Goal: Task Accomplishment & Management: Complete application form

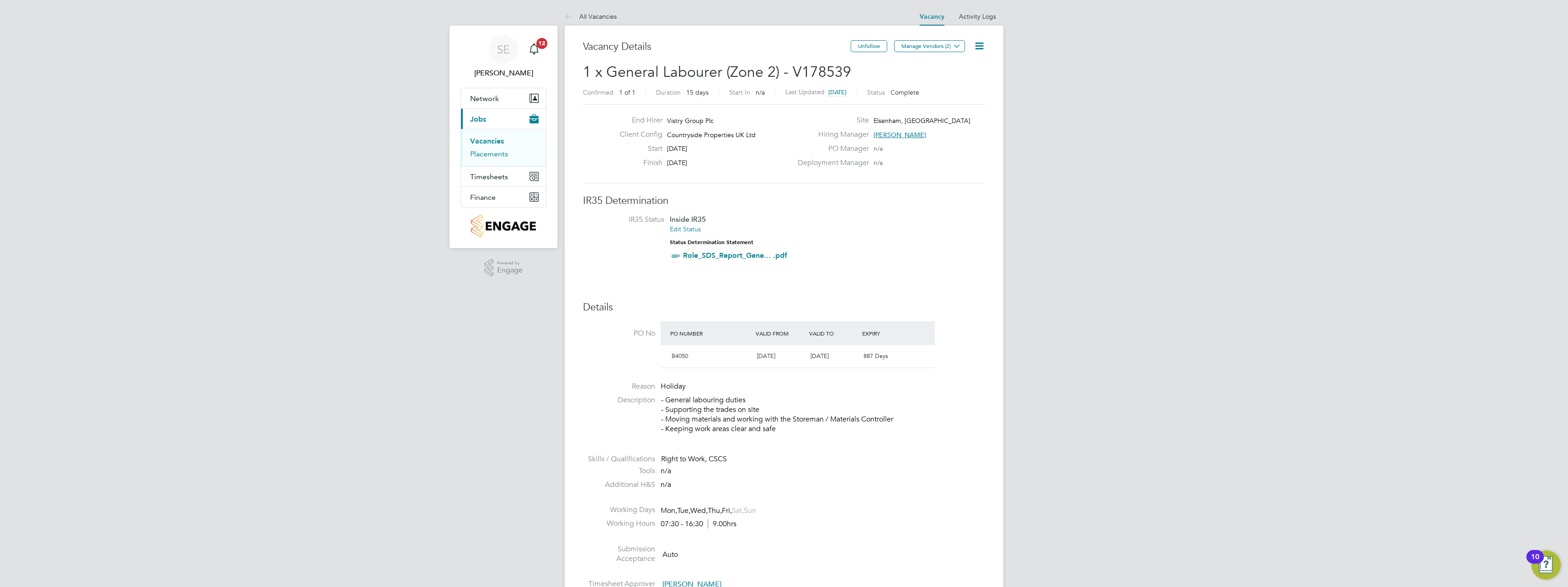
click at [486, 155] on link "Placements" at bounding box center [489, 153] width 38 height 9
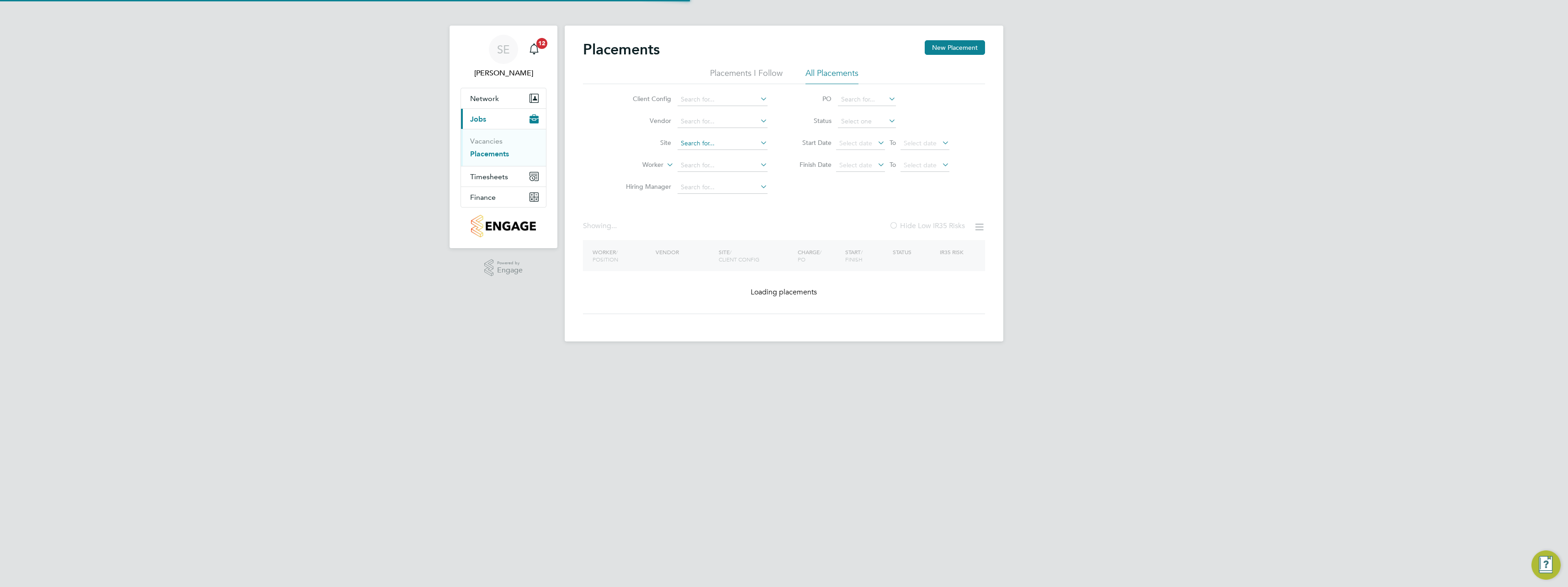
click at [707, 137] on input at bounding box center [723, 143] width 90 height 13
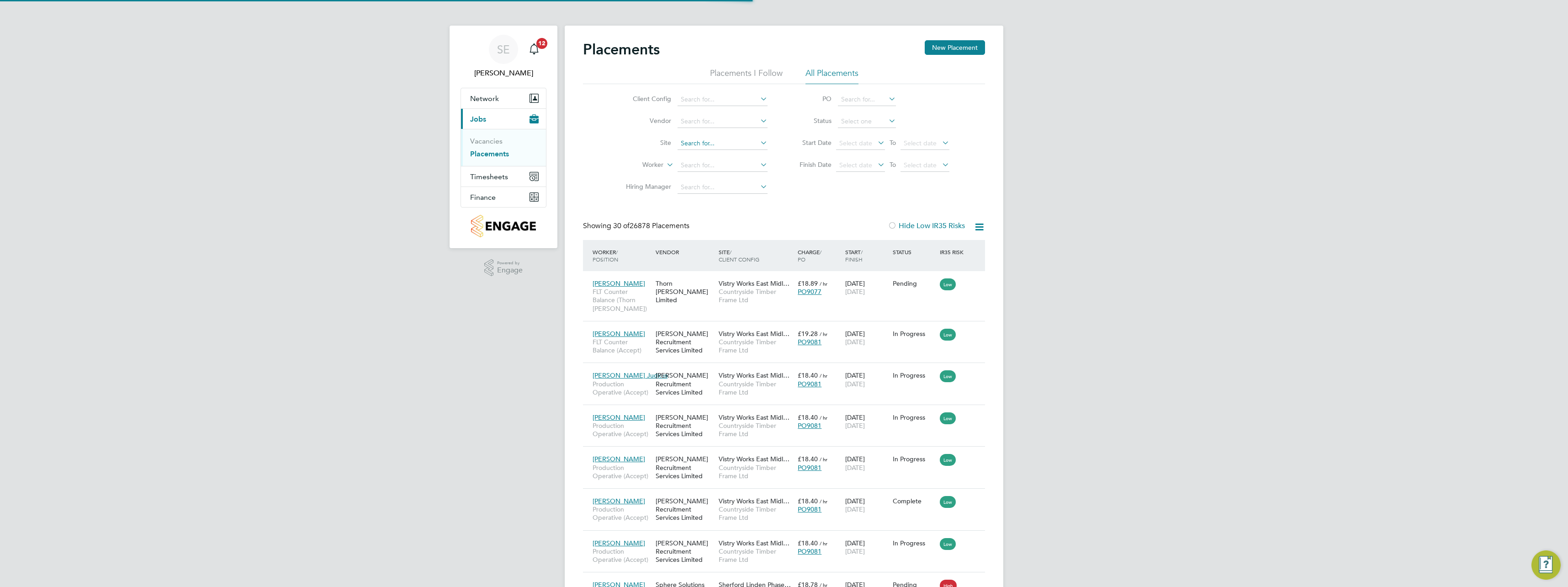
click at [709, 142] on input at bounding box center [723, 143] width 90 height 13
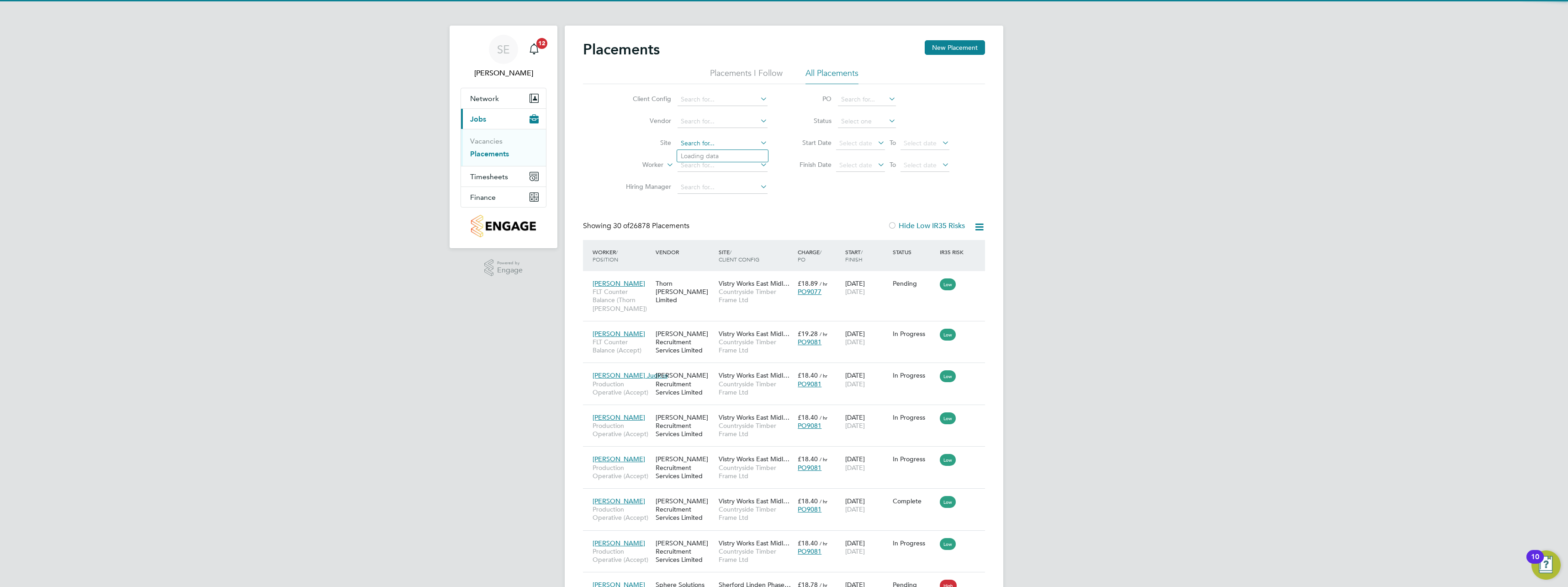
scroll to position [34, 80]
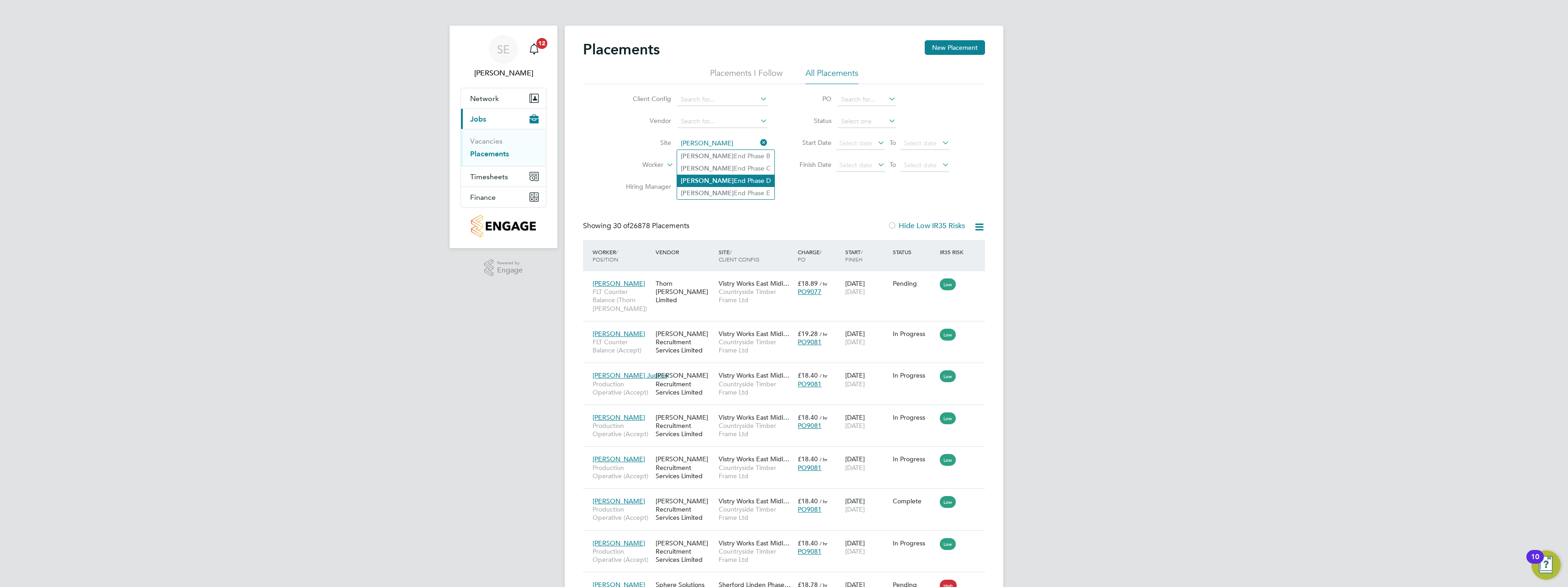
click at [748, 180] on li "[PERSON_NAME] End Phase D" at bounding box center [726, 181] width 97 height 12
type input "[PERSON_NAME] End Phase D"
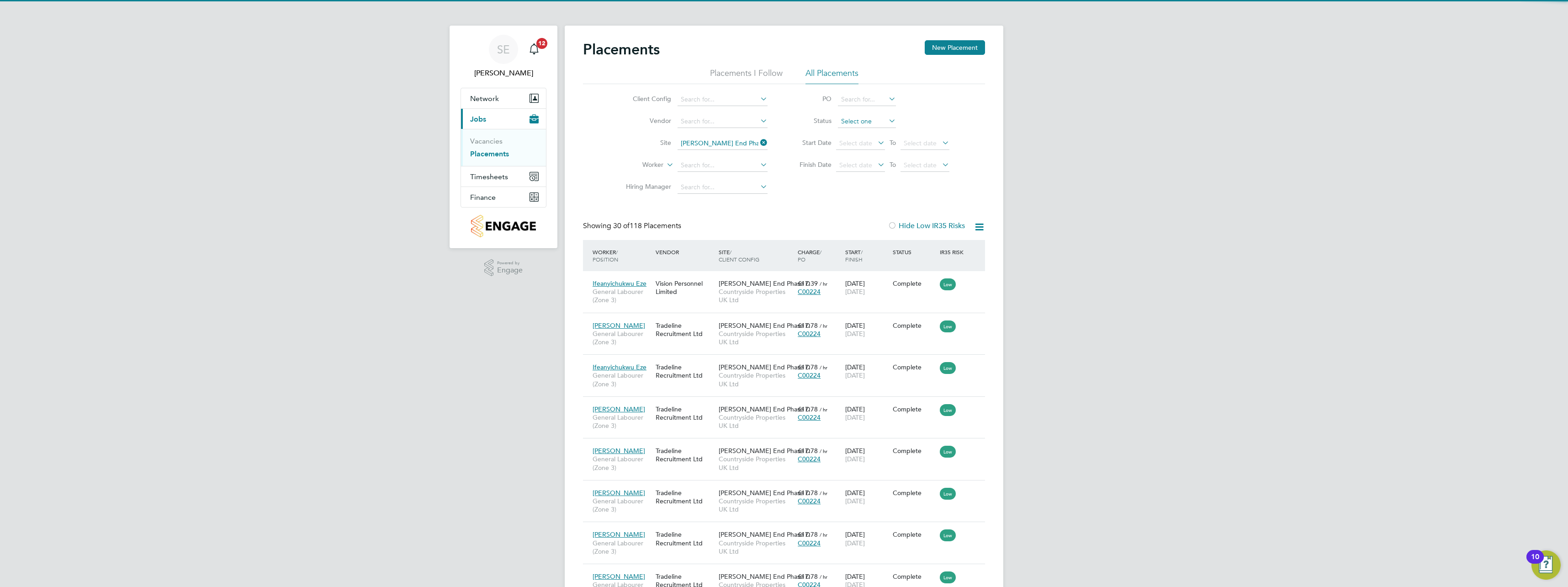
click at [854, 124] on input at bounding box center [867, 121] width 58 height 13
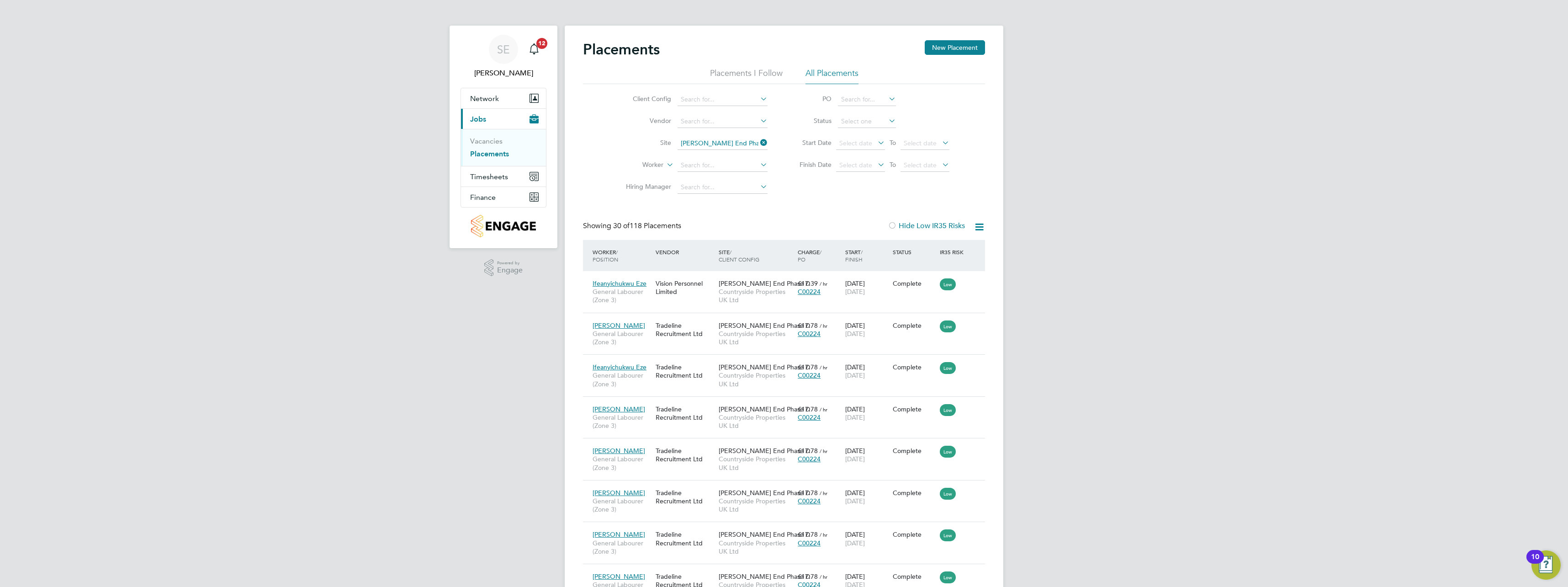
click at [860, 136] on li "Active" at bounding box center [867, 134] width 59 height 12
type input "Active"
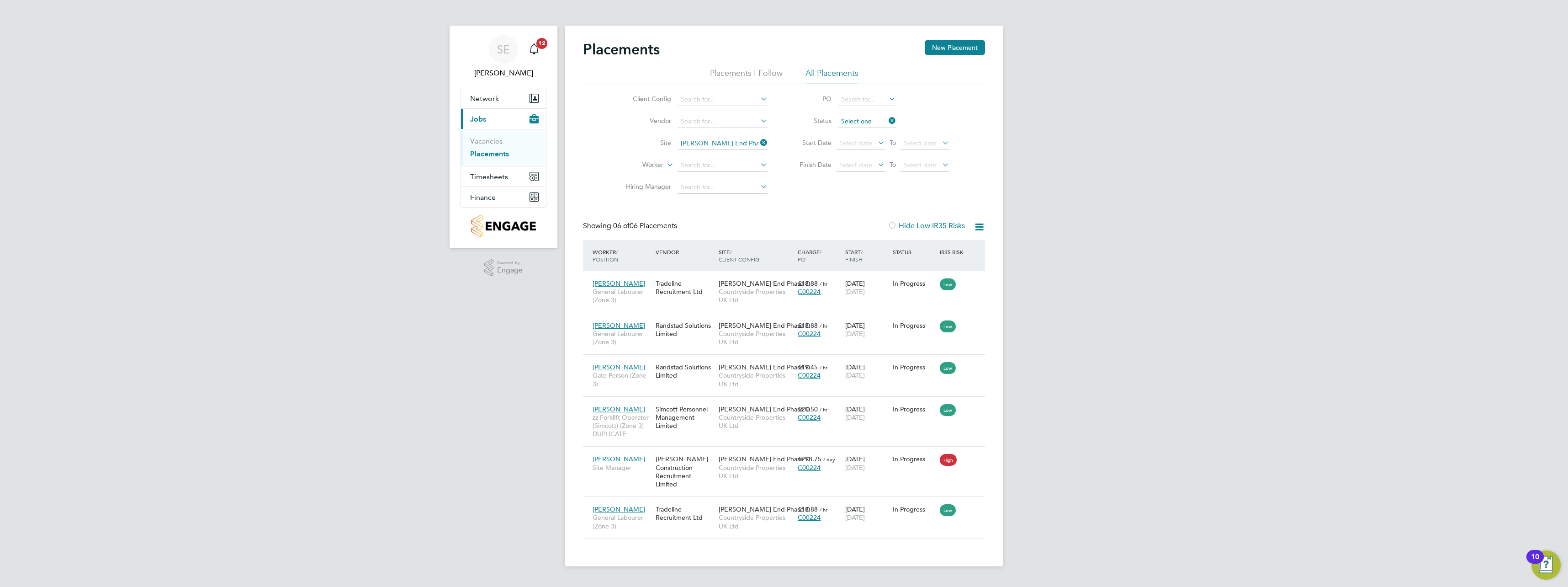
drag, startPoint x: 847, startPoint y: 120, endPoint x: 855, endPoint y: 124, distance: 8.9
click at [848, 120] on input at bounding box center [867, 121] width 58 height 13
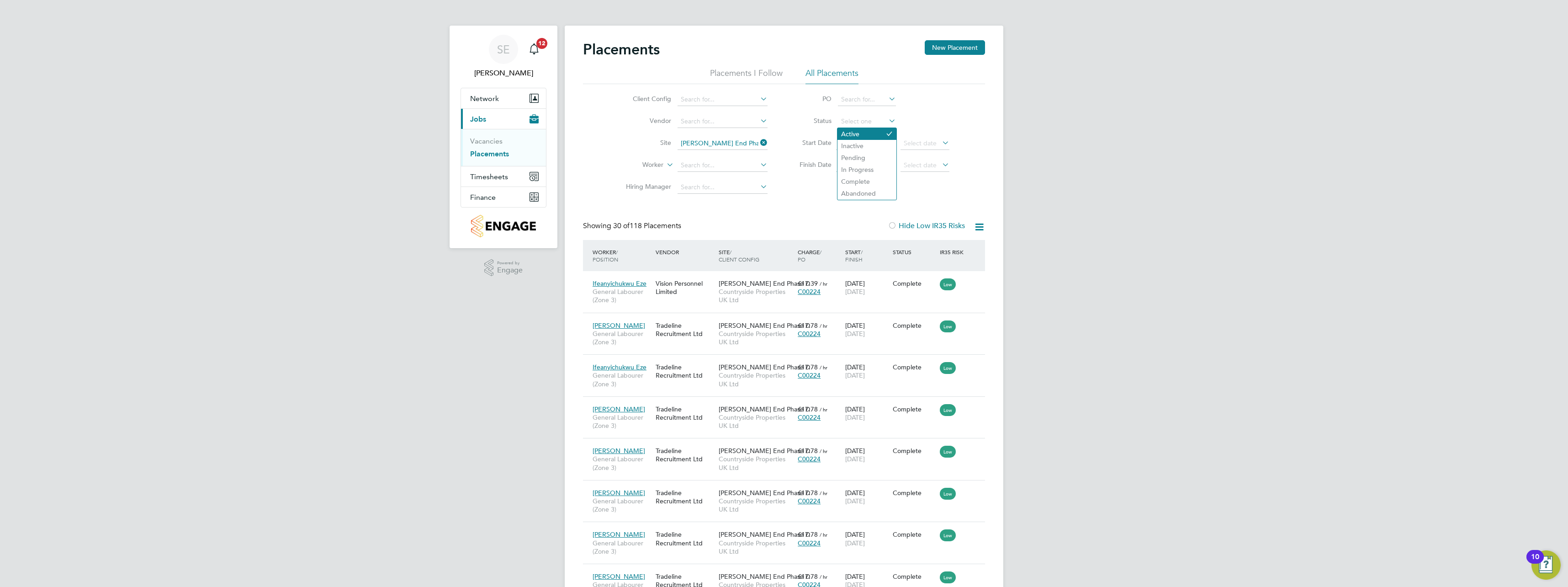
click at [858, 132] on li "Active" at bounding box center [867, 134] width 59 height 12
type input "Active"
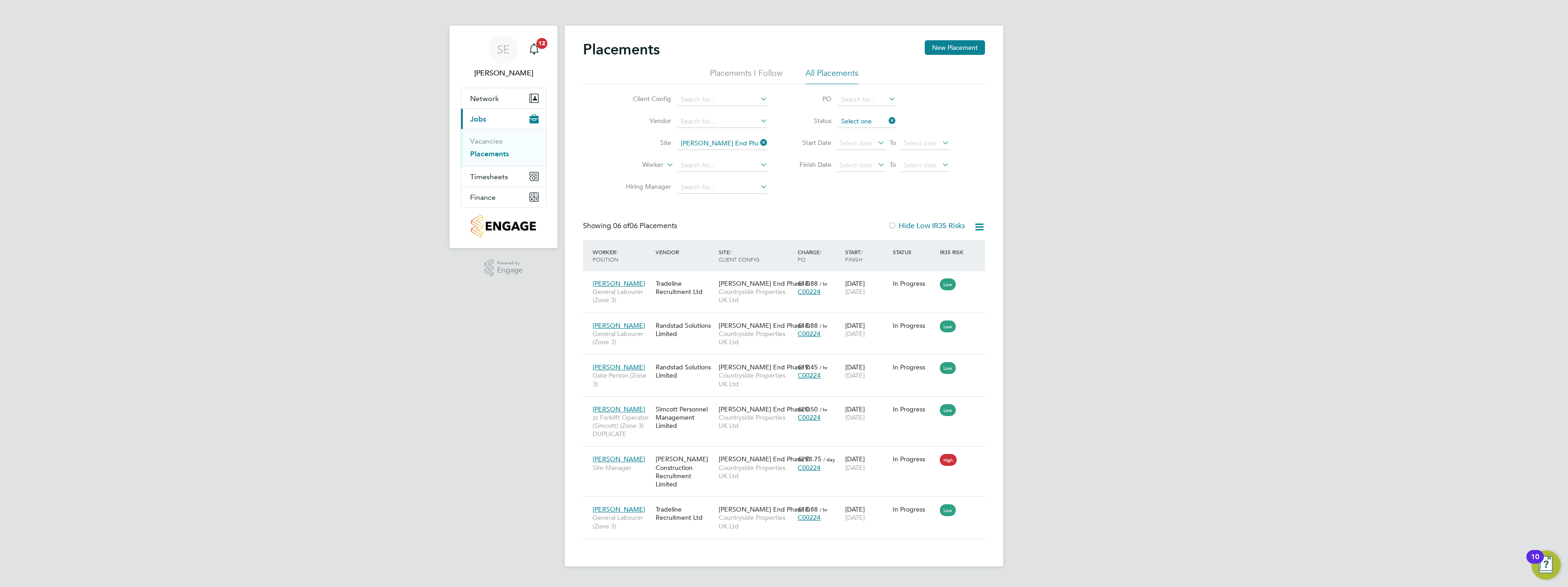
click at [861, 124] on input at bounding box center [867, 121] width 58 height 13
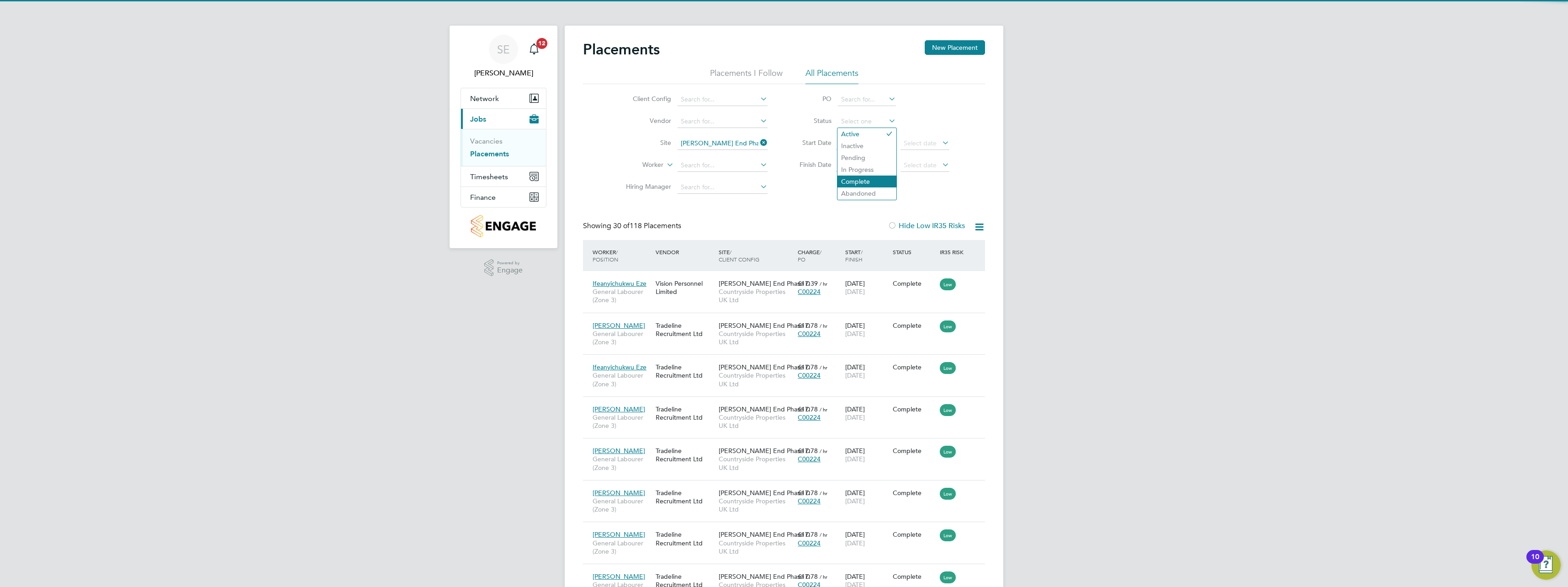
click at [875, 181] on li "Complete" at bounding box center [867, 181] width 59 height 12
type input "Complete"
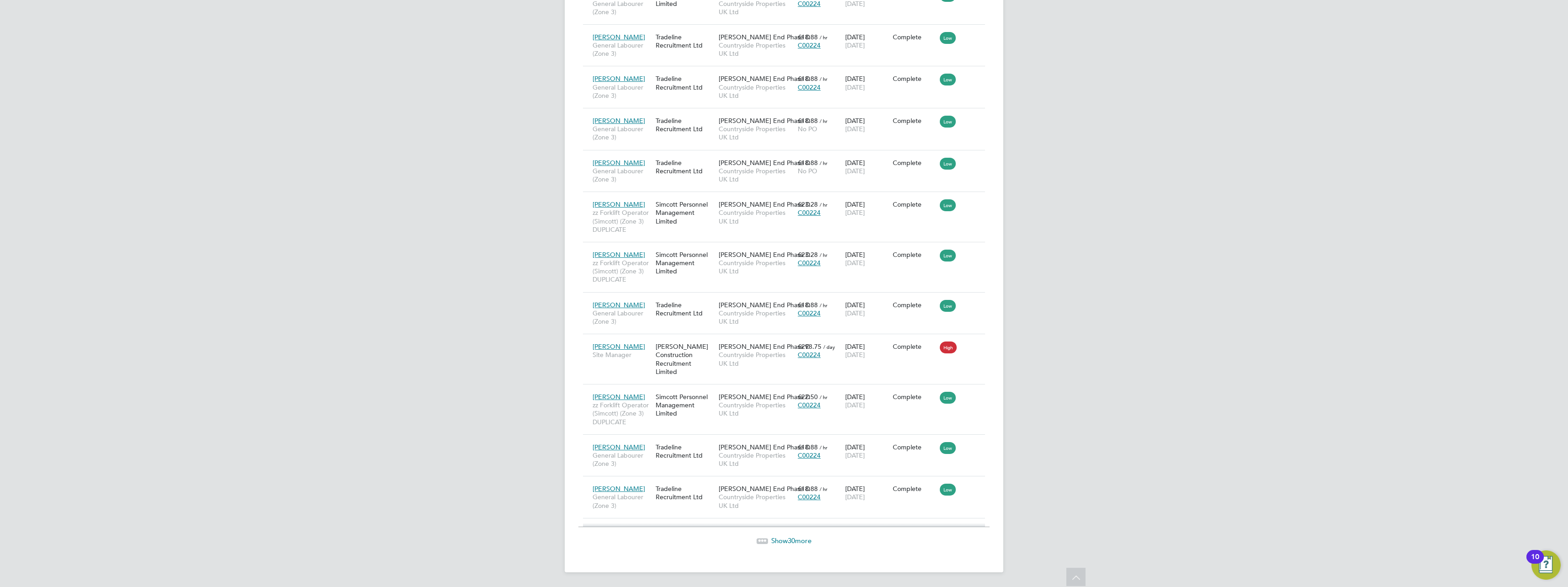
click at [777, 540] on span "Show 30 more" at bounding box center [791, 540] width 40 height 9
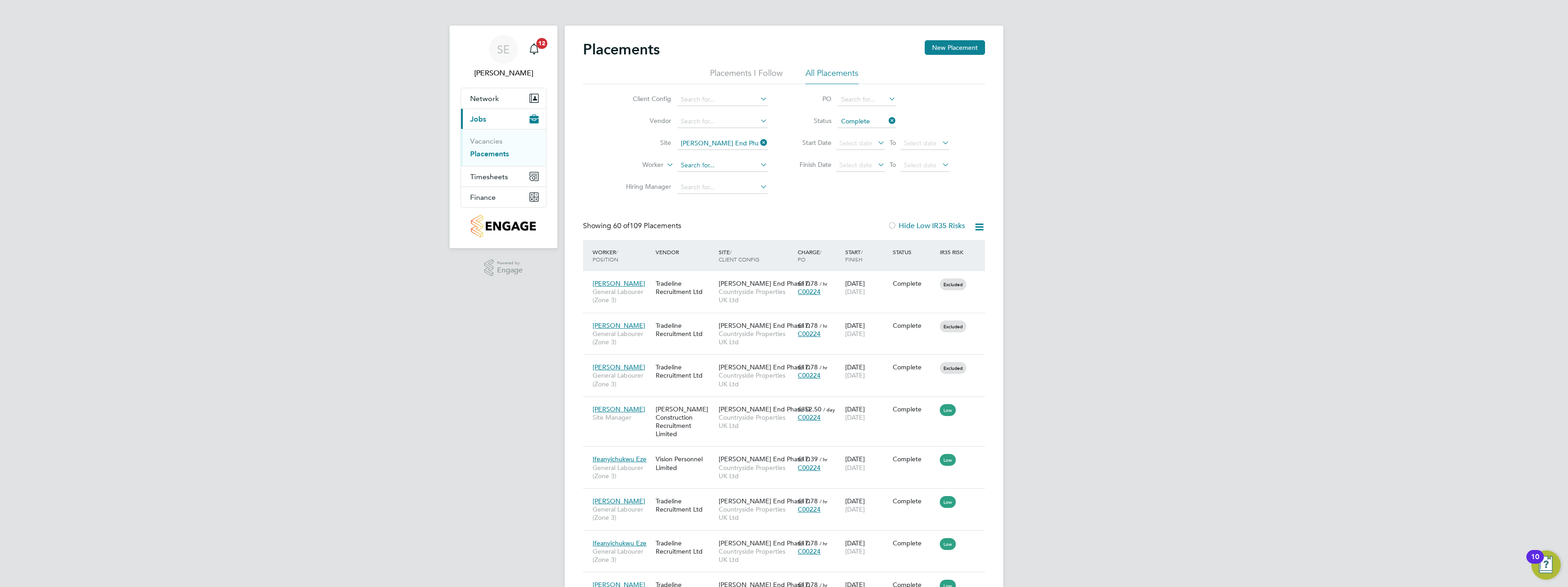
click at [692, 164] on input at bounding box center [723, 165] width 90 height 13
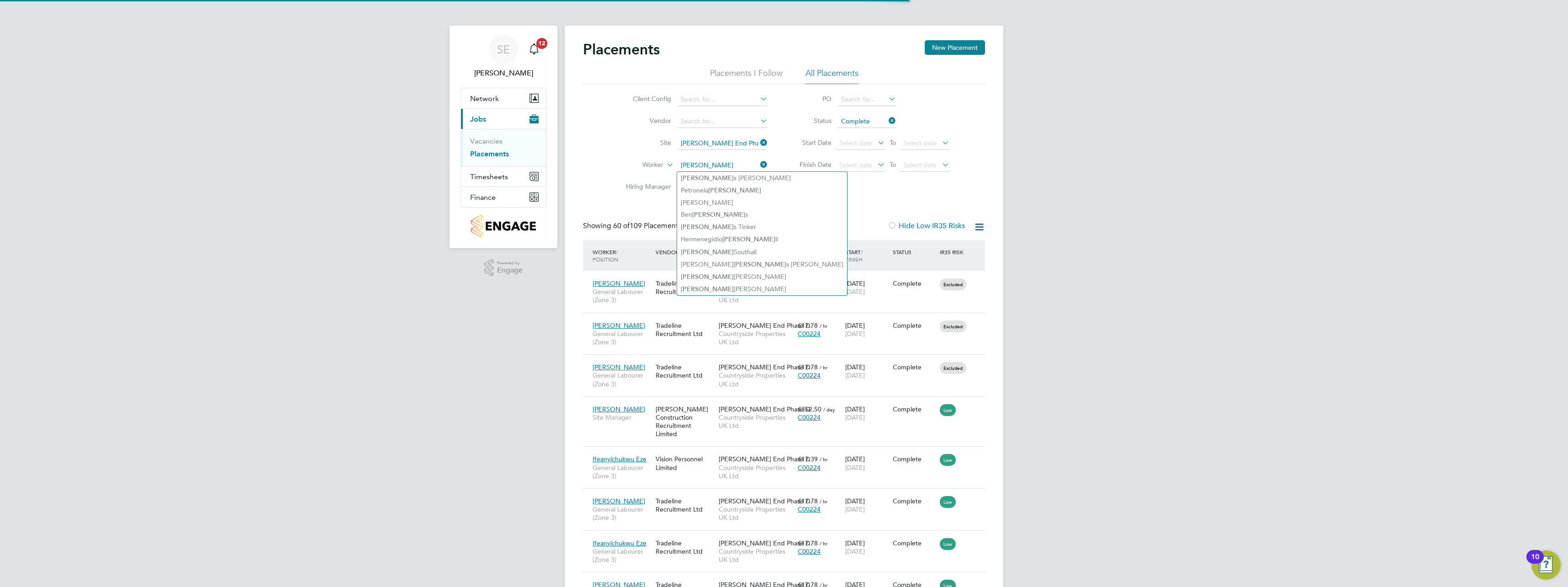
drag, startPoint x: 693, startPoint y: 164, endPoint x: 699, endPoint y: 164, distance: 6.0
click at [699, 164] on input "[PERSON_NAME]" at bounding box center [723, 165] width 90 height 13
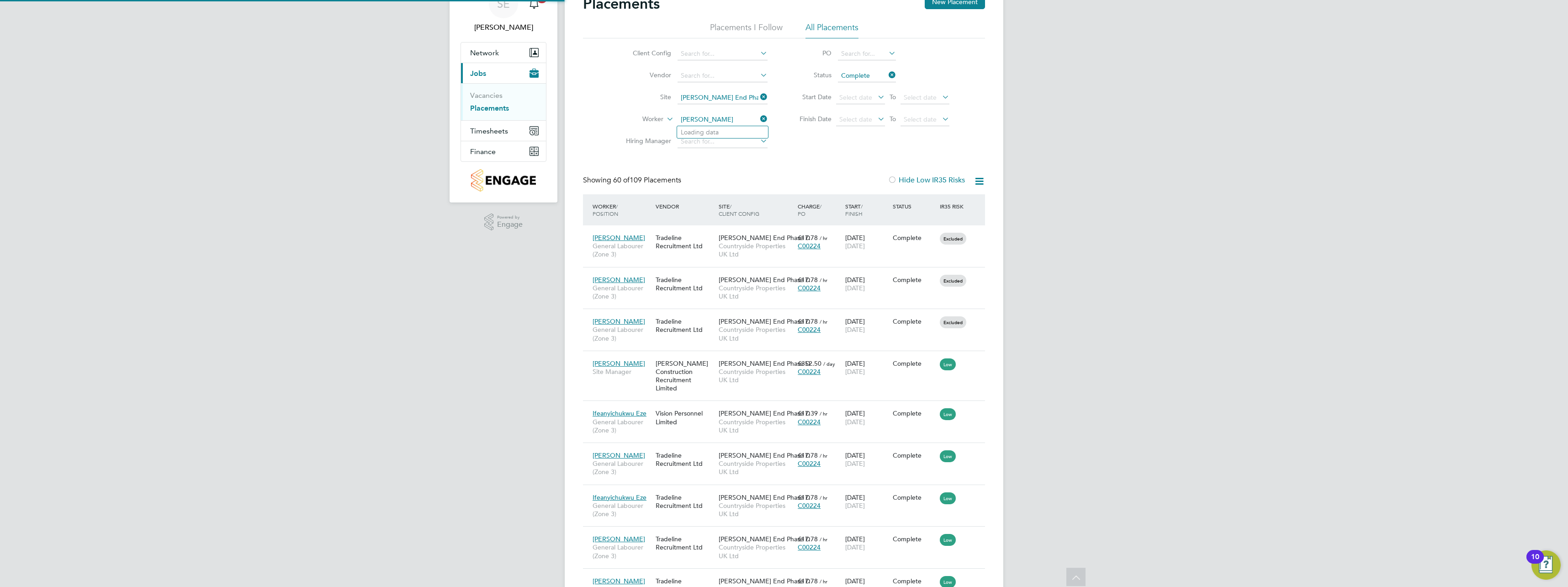
type input "[PERSON_NAME]"
click at [499, 108] on link "Placements" at bounding box center [489, 108] width 39 height 9
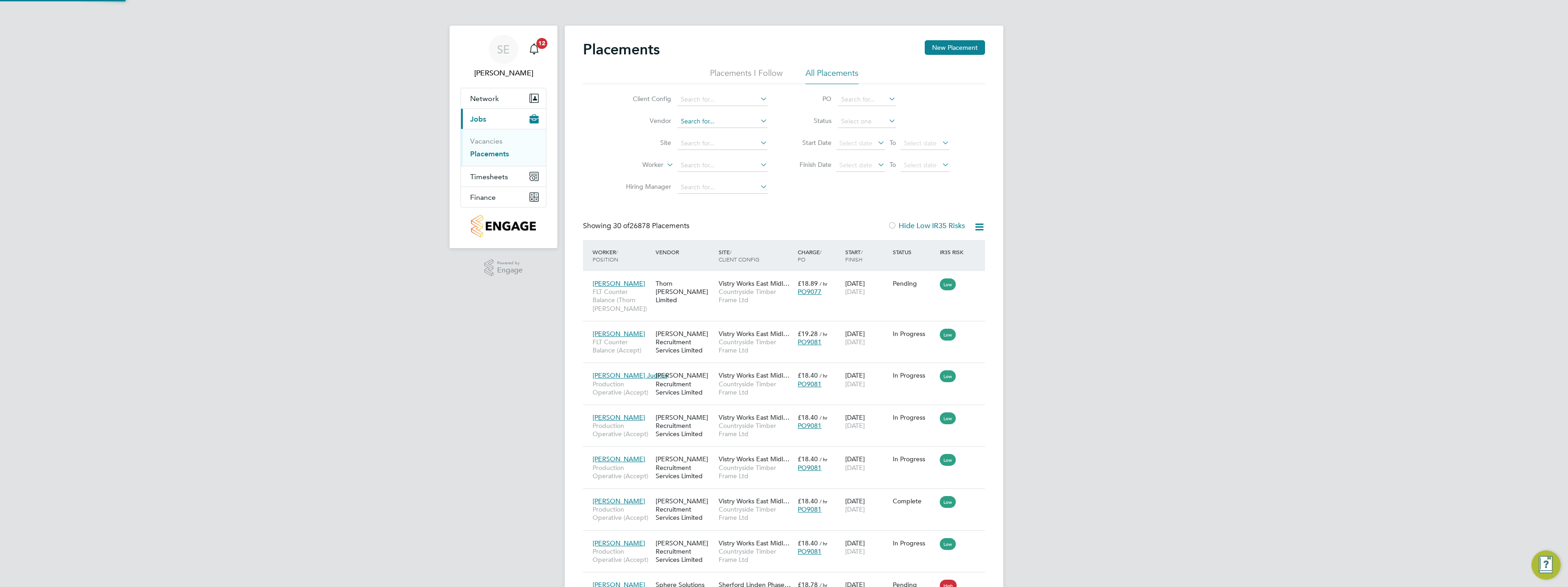
scroll to position [5, 5]
click at [709, 139] on input at bounding box center [723, 143] width 90 height 13
click at [713, 157] on li "Elsenham , [GEOGRAPHIC_DATA]" at bounding box center [729, 156] width 105 height 12
type input "Elsenham, [GEOGRAPHIC_DATA]"
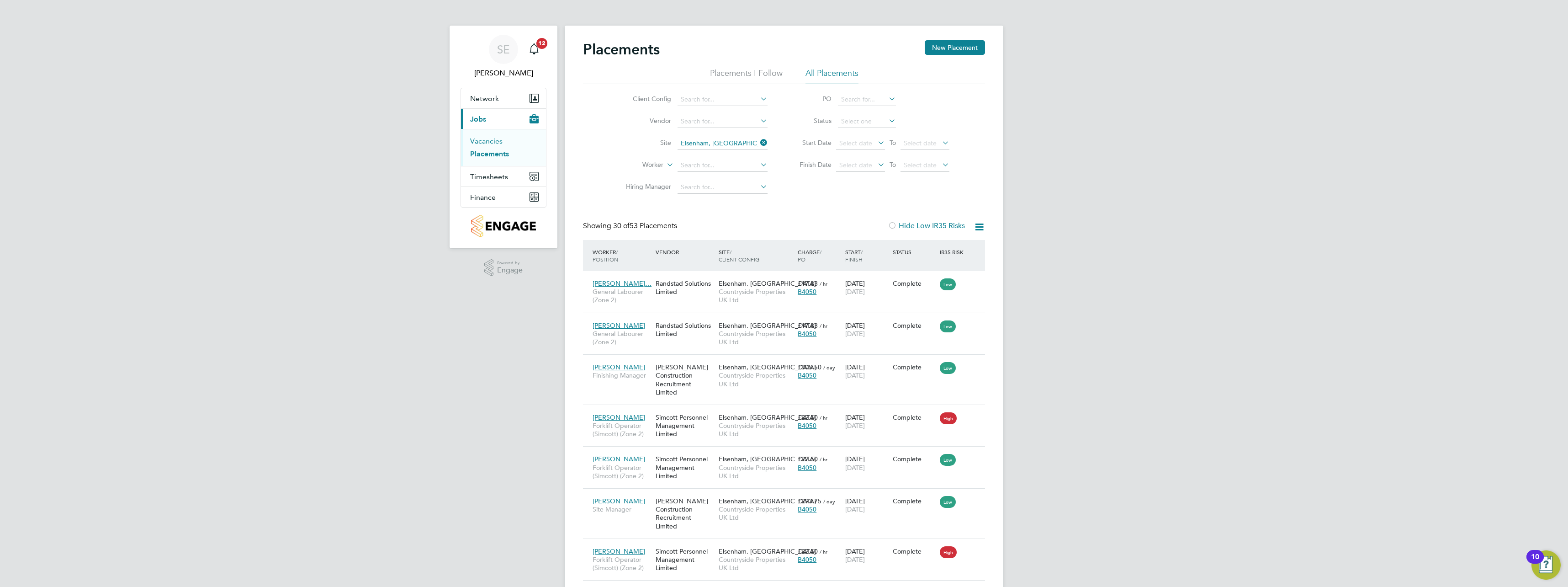
click at [488, 140] on link "Vacancies" at bounding box center [486, 141] width 32 height 9
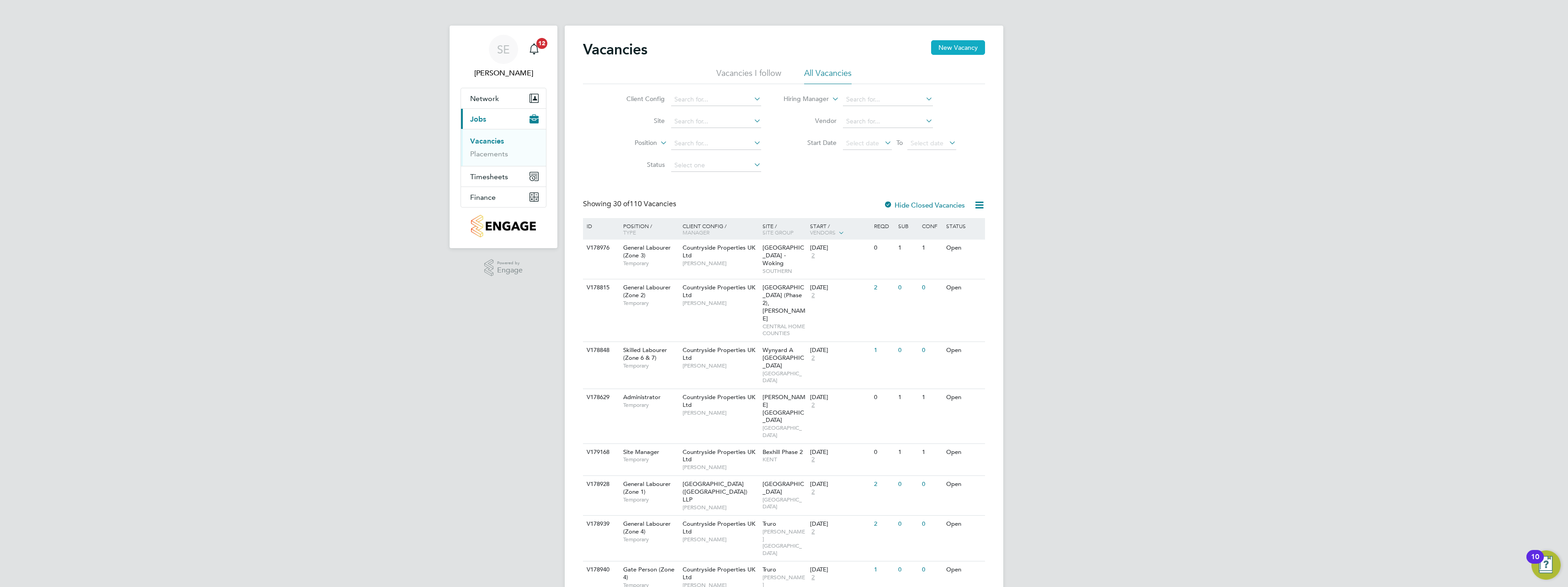
click at [962, 45] on button "New Vacancy" at bounding box center [958, 47] width 54 height 15
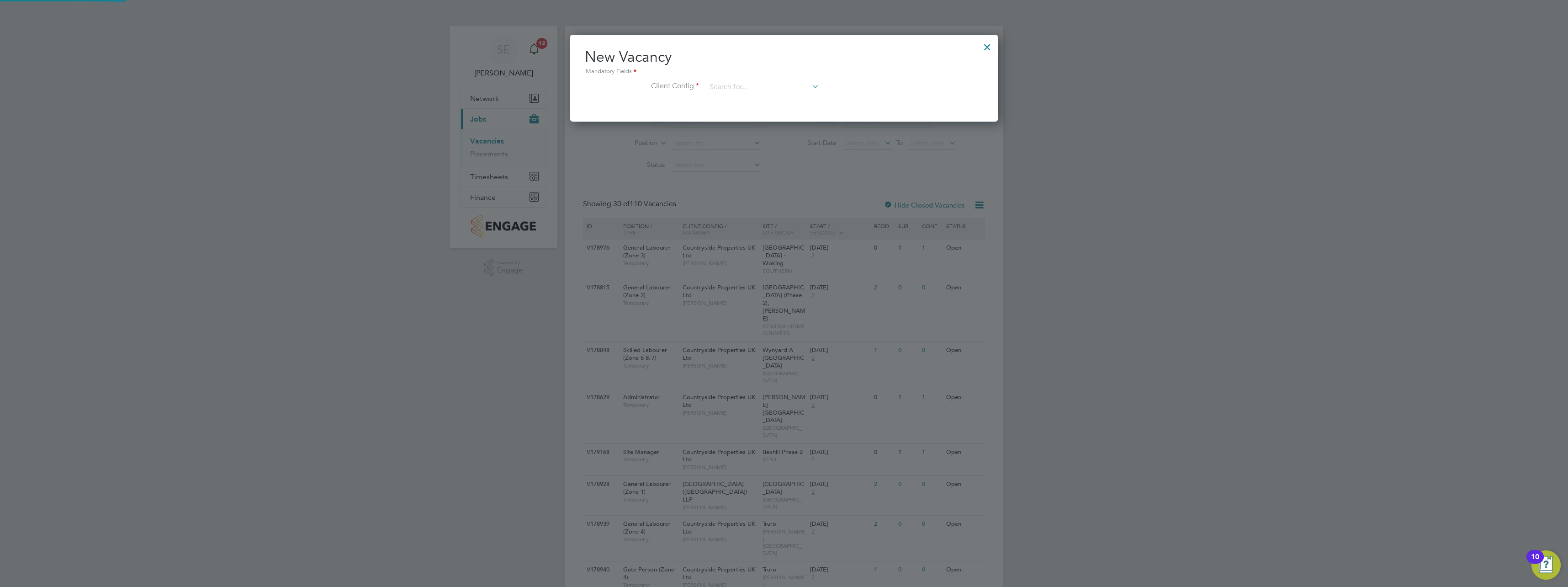
scroll to position [87, 428]
click at [755, 82] on input at bounding box center [762, 87] width 113 height 14
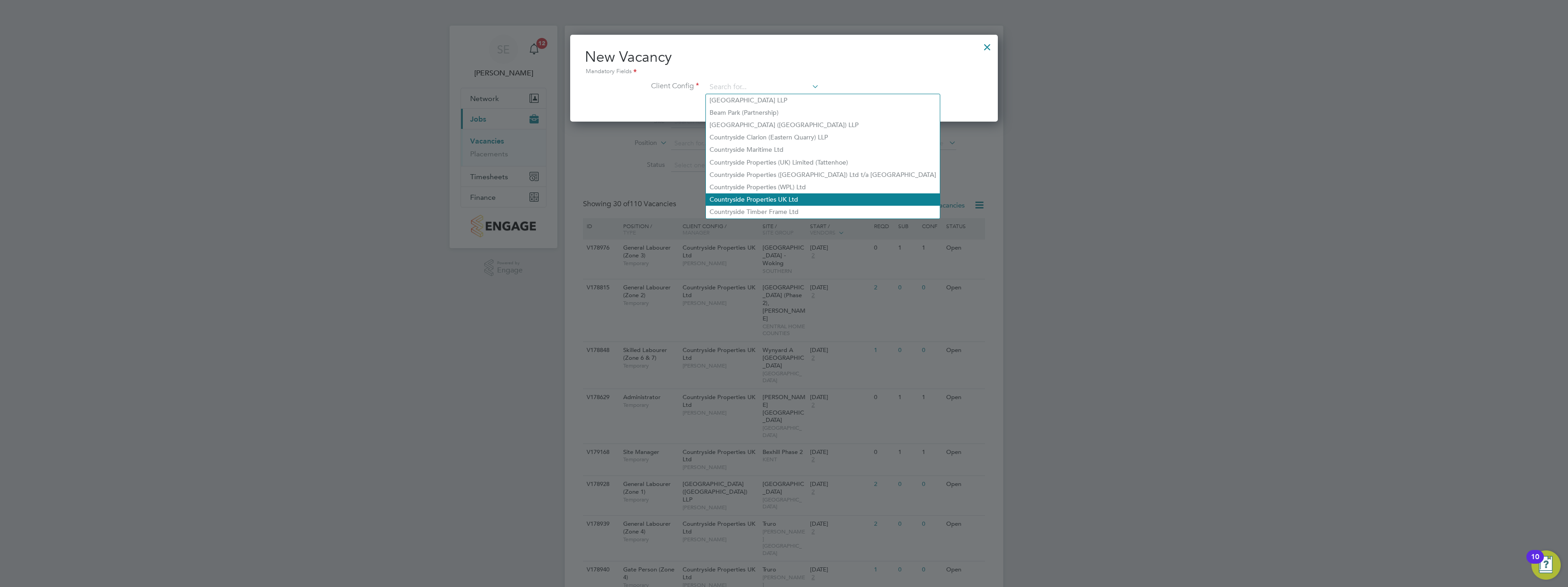
click at [779, 195] on li "Countryside Properties UK Ltd" at bounding box center [823, 199] width 234 height 12
type input "Countryside Properties UK Ltd"
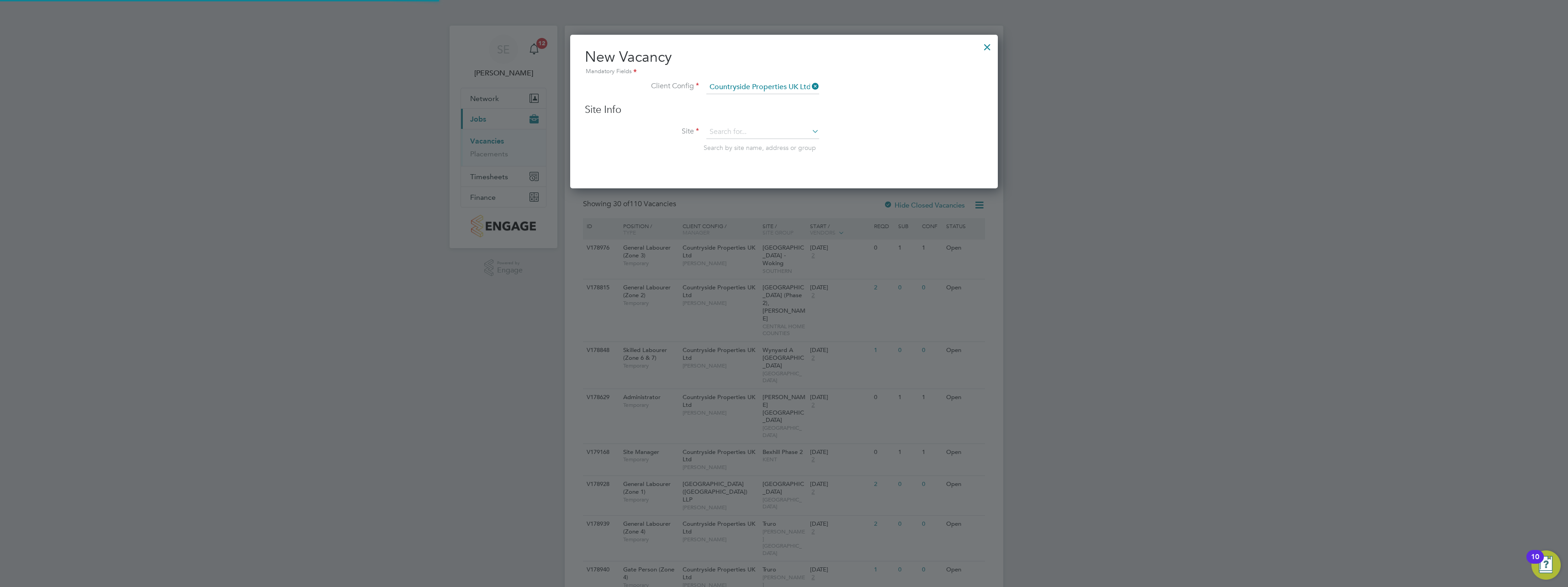
scroll to position [155, 428]
click at [745, 131] on input at bounding box center [762, 132] width 113 height 14
click at [757, 145] on li "Elsenh am, [GEOGRAPHIC_DATA]" at bounding box center [763, 145] width 114 height 12
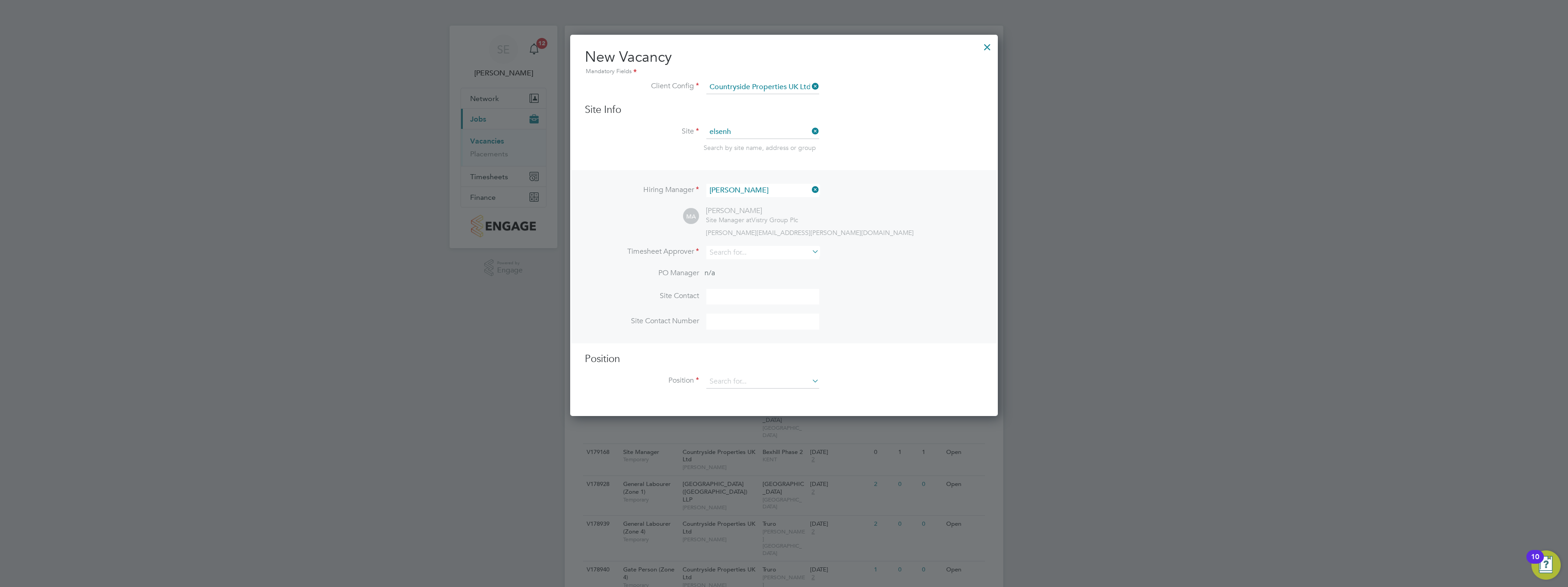
type input "Elsenham, [GEOGRAPHIC_DATA]"
click at [746, 253] on input at bounding box center [762, 253] width 113 height 13
click at [746, 267] on li "[PERSON_NAME] [PERSON_NAME]" at bounding box center [763, 265] width 114 height 12
type input "[PERSON_NAME]"
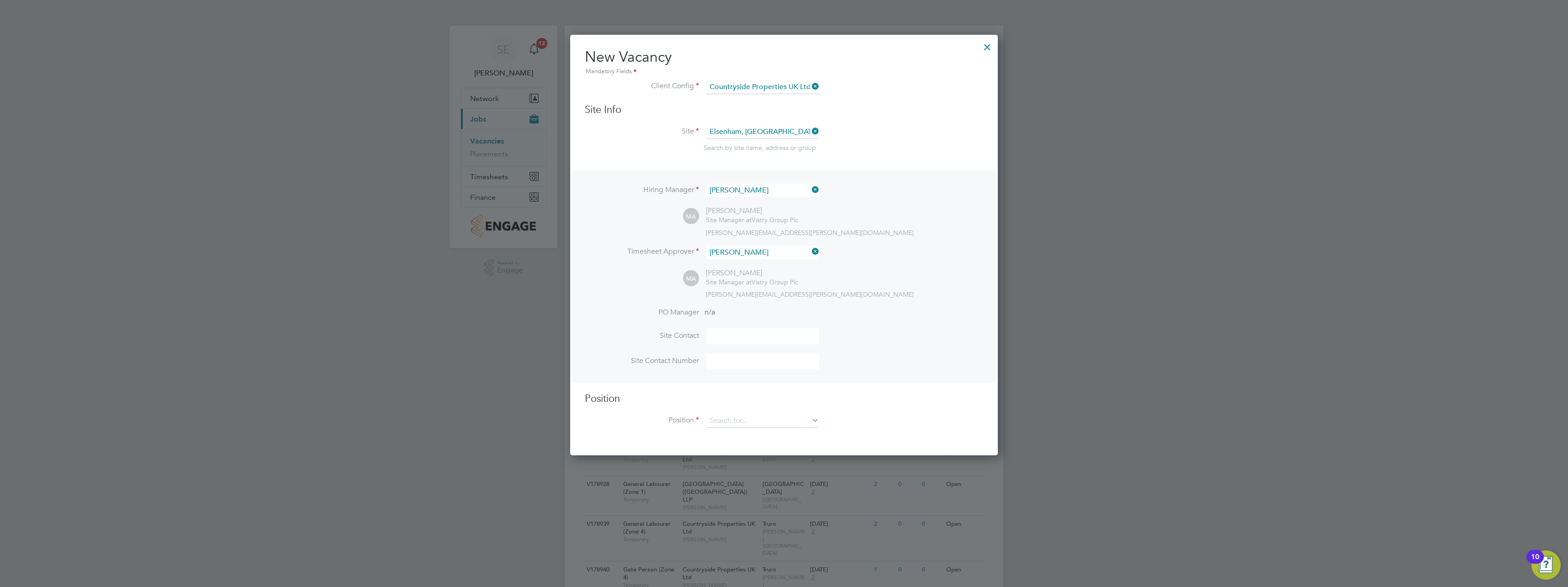
scroll to position [422, 428]
click at [754, 425] on input at bounding box center [762, 421] width 113 height 14
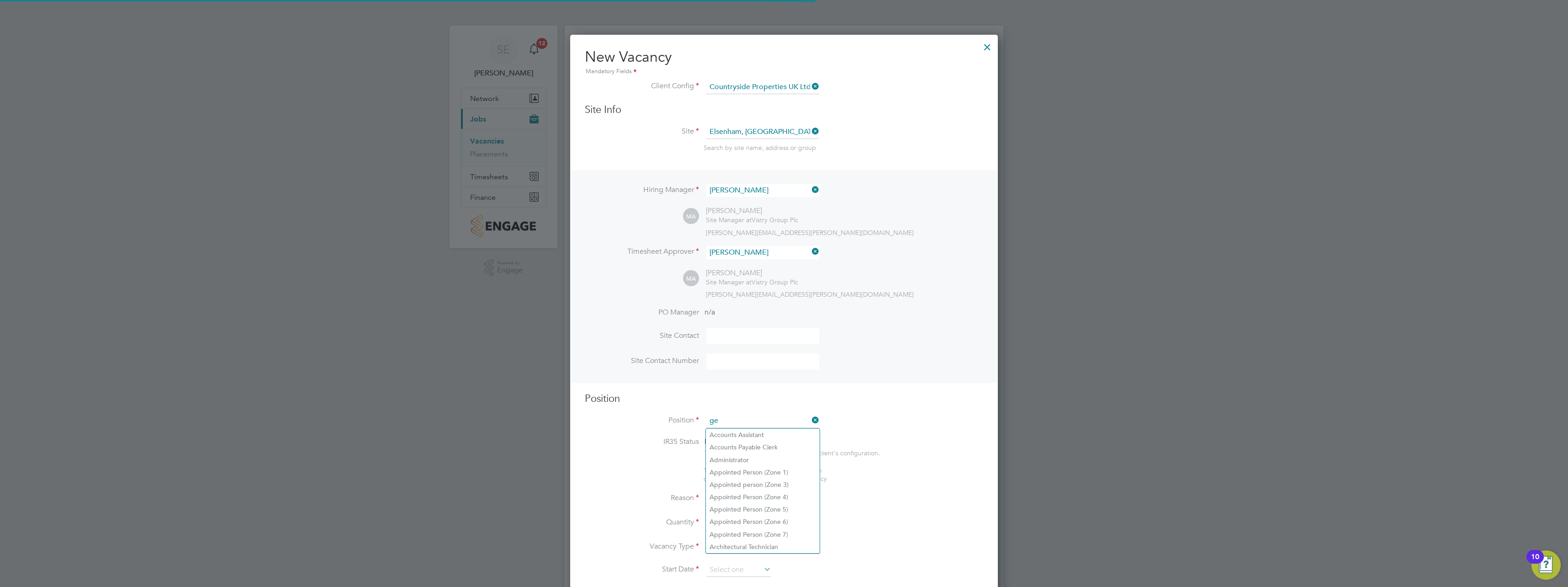
scroll to position [1318, 428]
click at [776, 448] on li "General Labourer (Zone 2)" at bounding box center [763, 447] width 114 height 12
type input "General Labourer (Zone 2)"
type textarea "- General labouring duties - Supporting the trades on site - Moving materials a…"
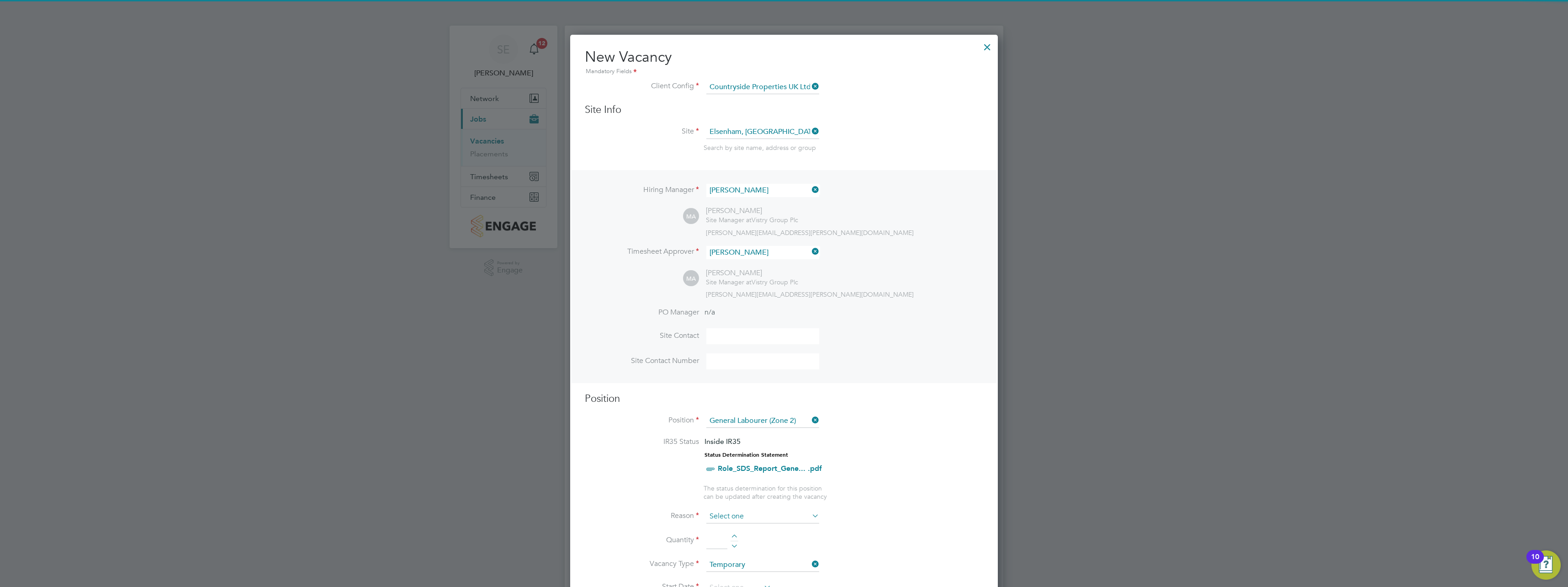
click at [755, 515] on input at bounding box center [762, 516] width 113 height 14
click at [746, 538] on li "Holiday" at bounding box center [763, 542] width 114 height 12
type input "Holiday"
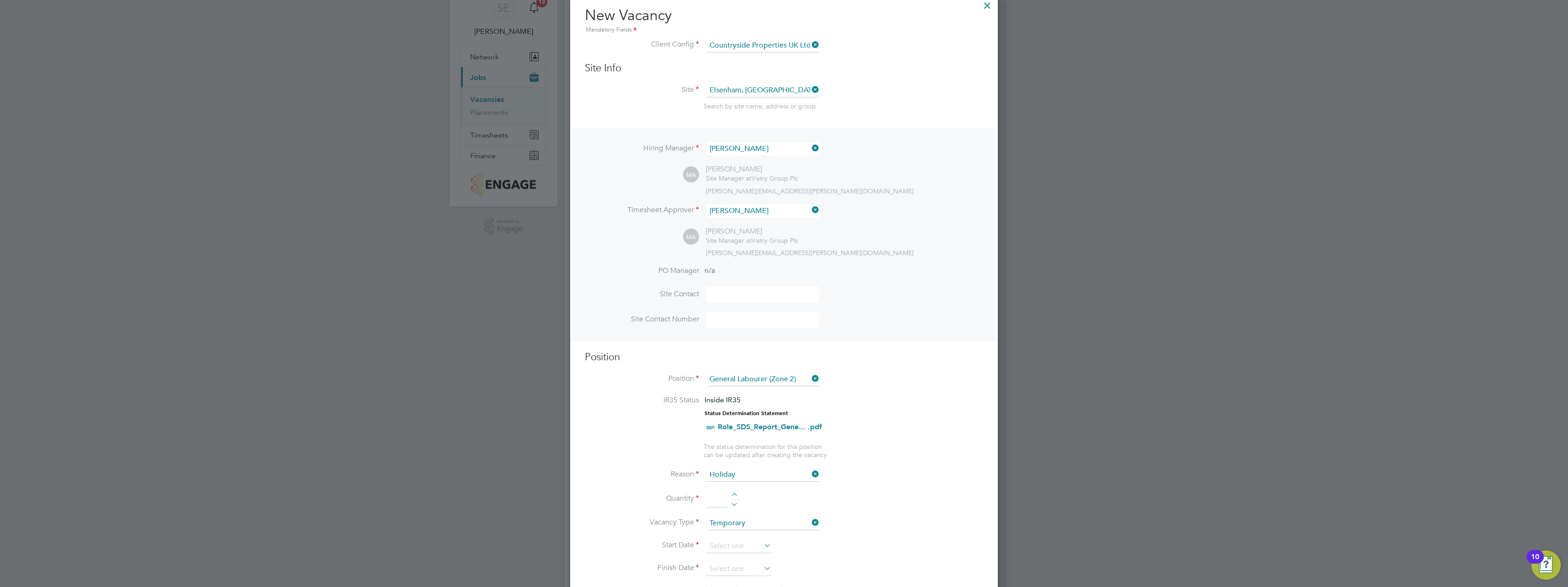
scroll to position [91, 0]
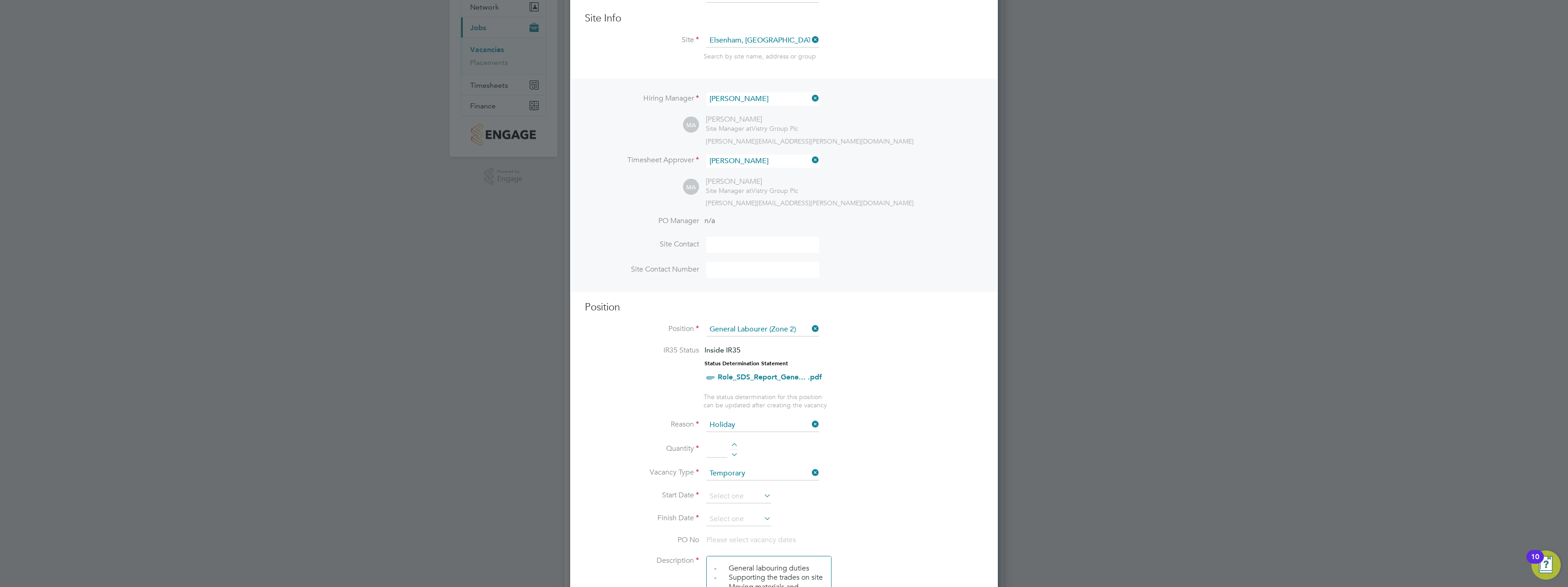
click at [733, 445] on div at bounding box center [734, 446] width 8 height 7
type input "1"
click at [746, 494] on input at bounding box center [738, 496] width 65 height 14
click at [771, 388] on span "21" at bounding box center [773, 379] width 18 height 18
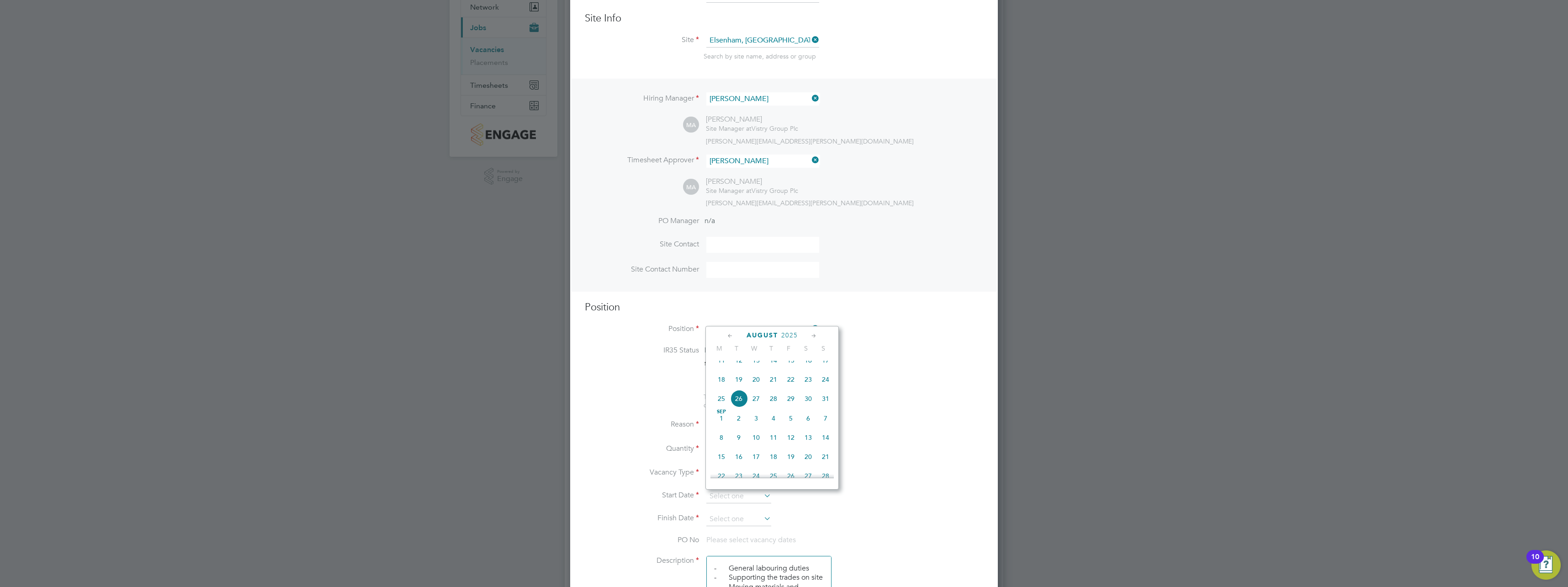
type input "[DATE]"
click at [741, 518] on input at bounding box center [738, 519] width 65 height 14
click at [789, 411] on span "22" at bounding box center [791, 402] width 18 height 18
type input "[DATE]"
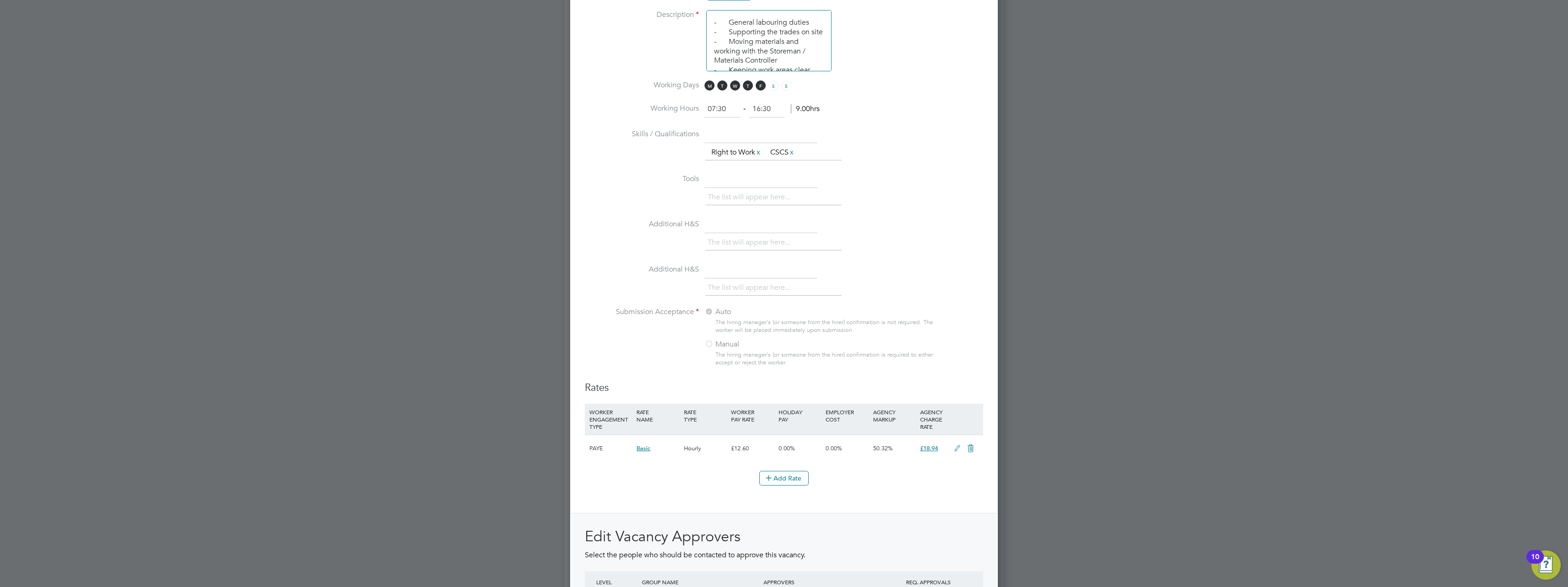
scroll to position [731, 0]
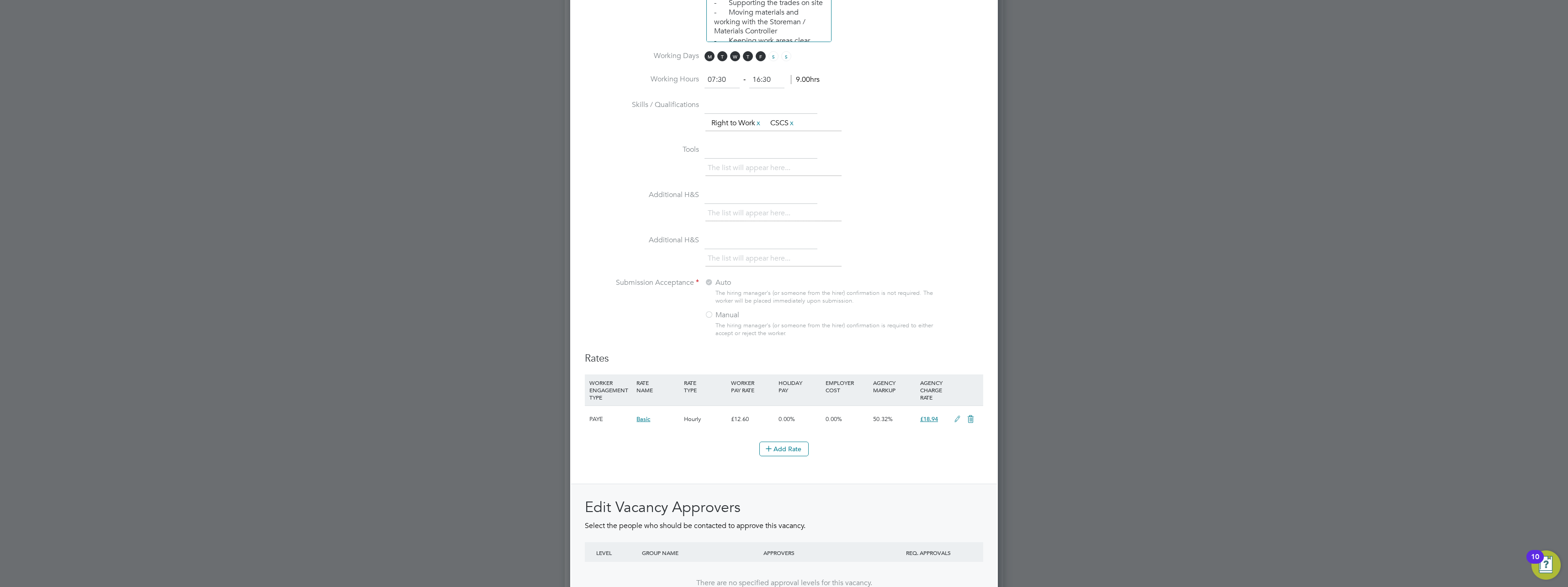
click at [961, 416] on icon at bounding box center [957, 419] width 12 height 7
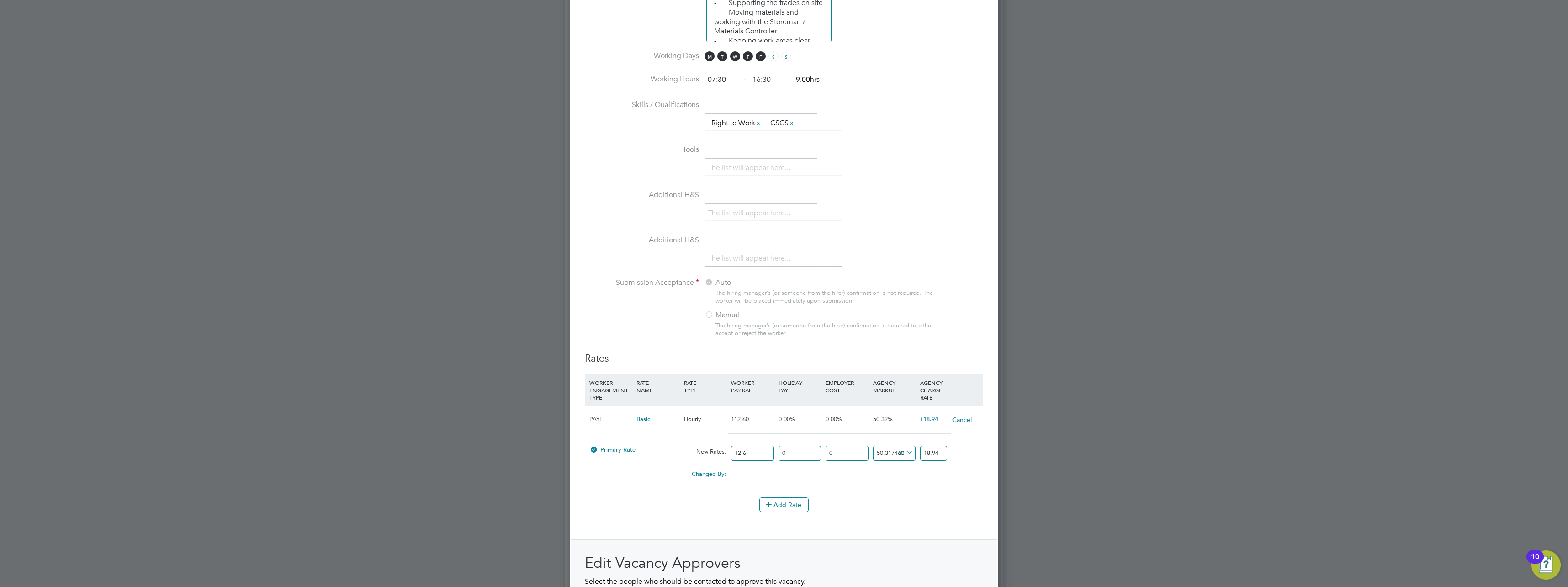
scroll to position [1439, 428]
drag, startPoint x: 924, startPoint y: 452, endPoint x: 947, endPoint y: 452, distance: 23.0
click at [947, 452] on input "18.94" at bounding box center [934, 453] width 27 height 15
type input "-92.06349206349206"
type input "1"
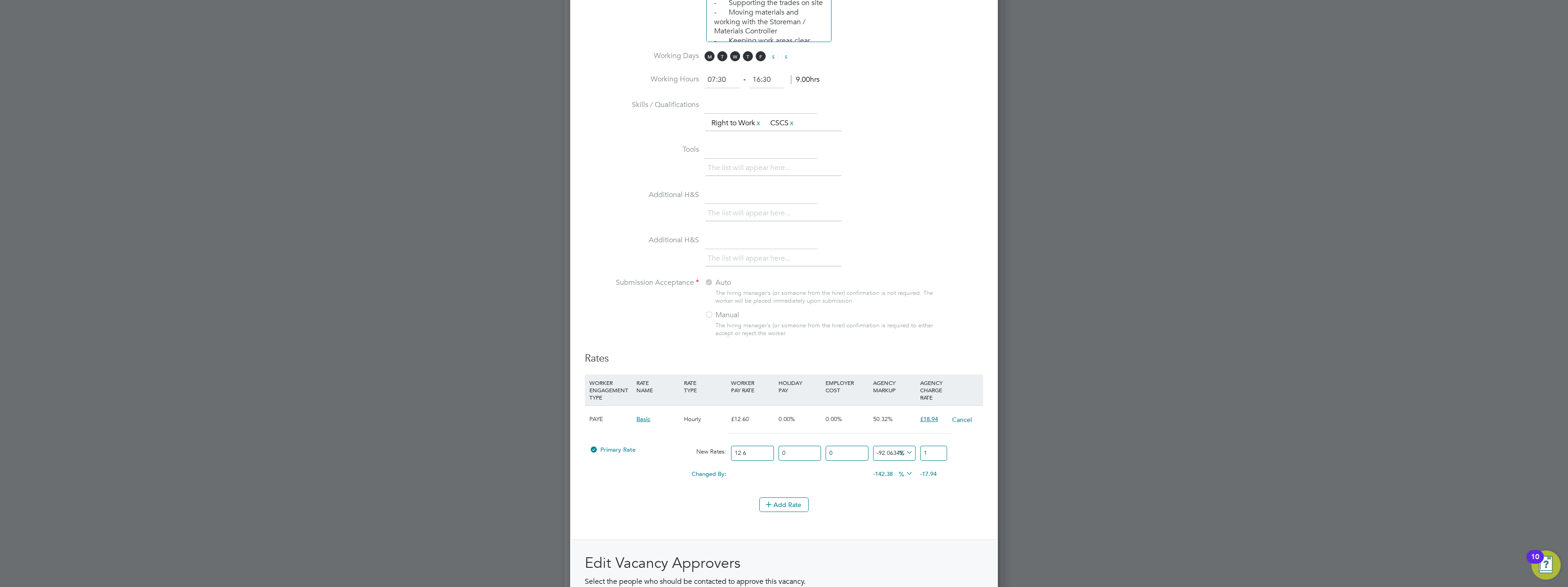
type input "42.857142857142854"
type input "18"
type input "48.41269841269841"
type input "18.7"
type input "42.857142857142854"
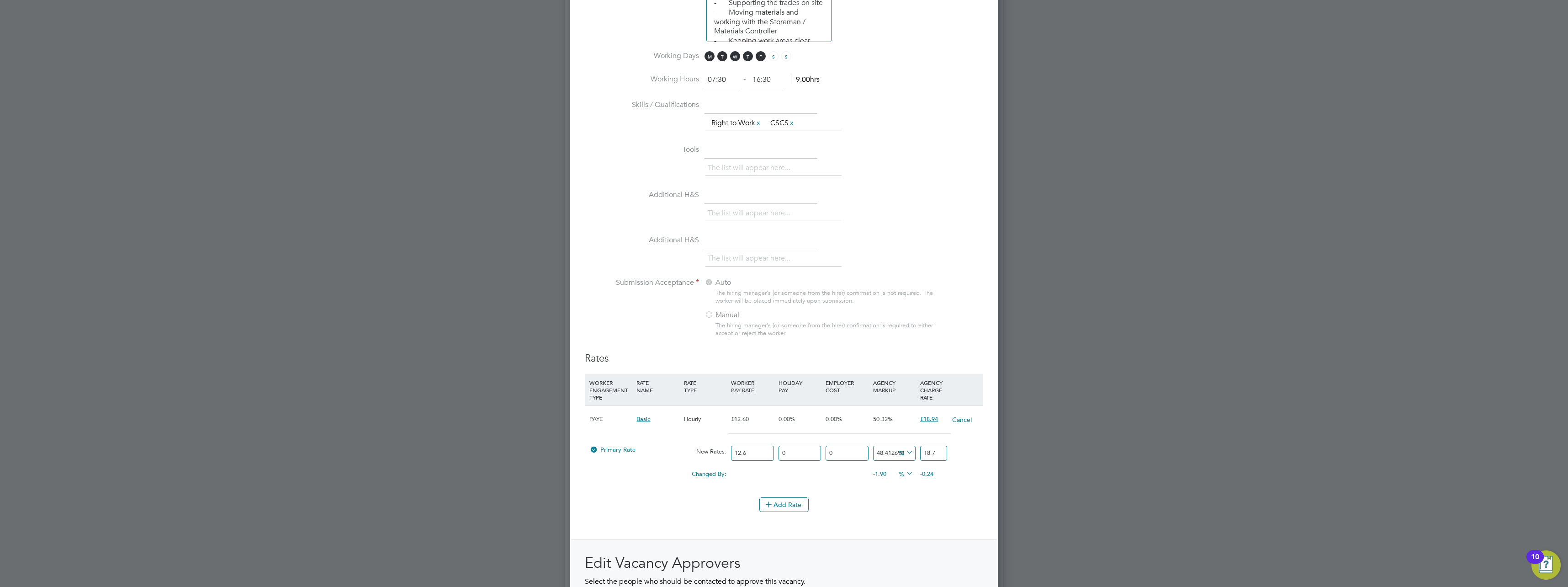
type input "18"
type input "49.20634920634921"
type input "18.8"
type input "49.84126984126984"
type input "18.88"
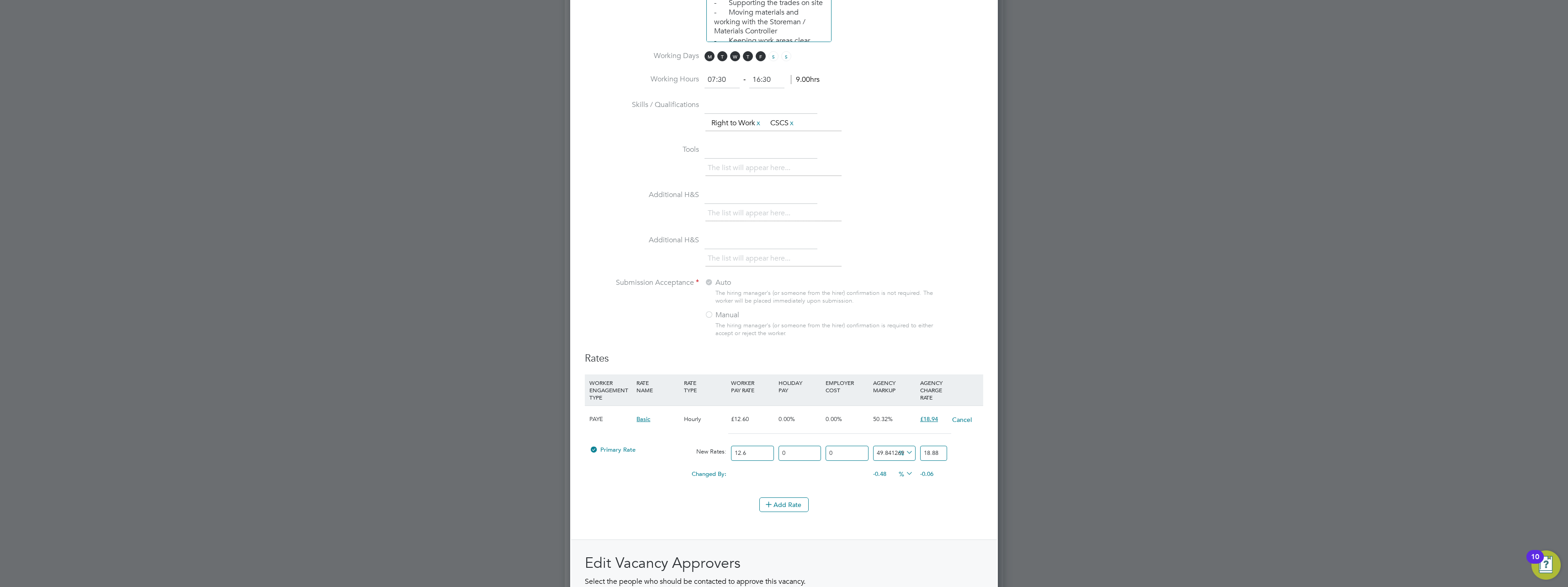
click at [956, 492] on li "WORKER ENGAGEMENT TYPE RATE NAME RATE TYPE WORKER PAY RATE HOLIDAY PAY EMPLOYER…" at bounding box center [784, 436] width 399 height 123
click at [783, 503] on button "Add Rate" at bounding box center [783, 505] width 49 height 15
click at [971, 501] on icon at bounding box center [973, 501] width 7 height 7
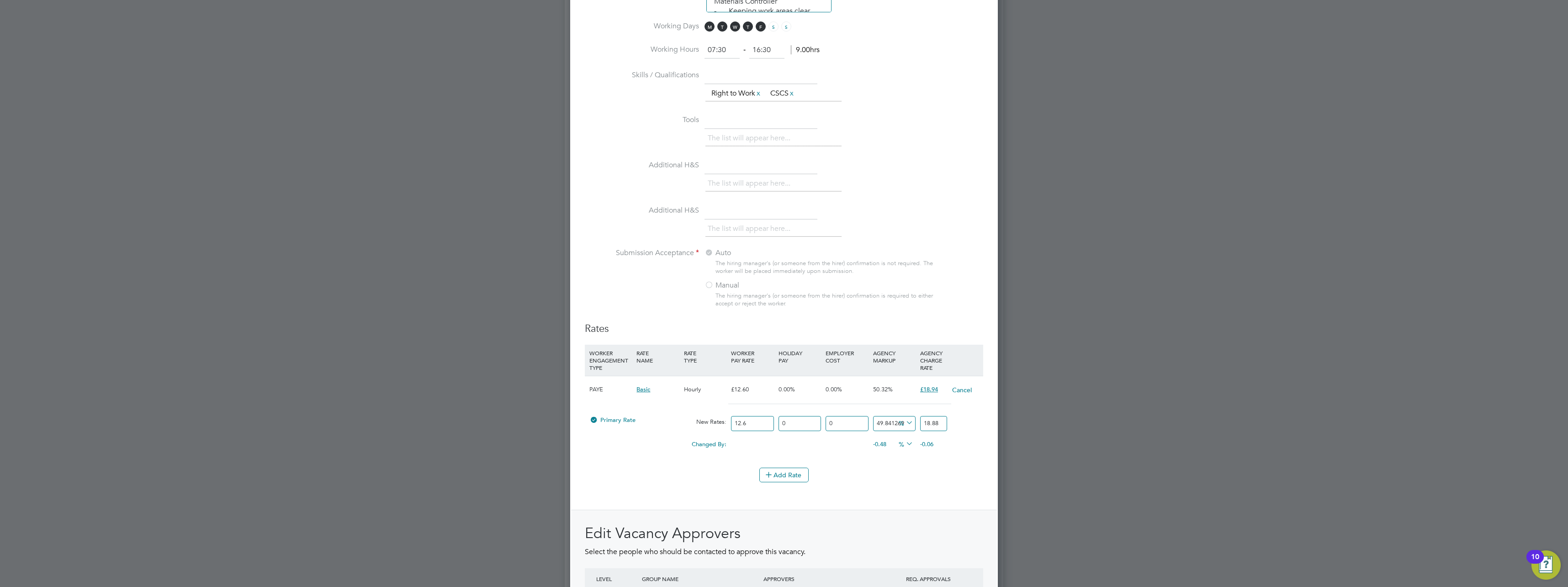
scroll to position [777, 0]
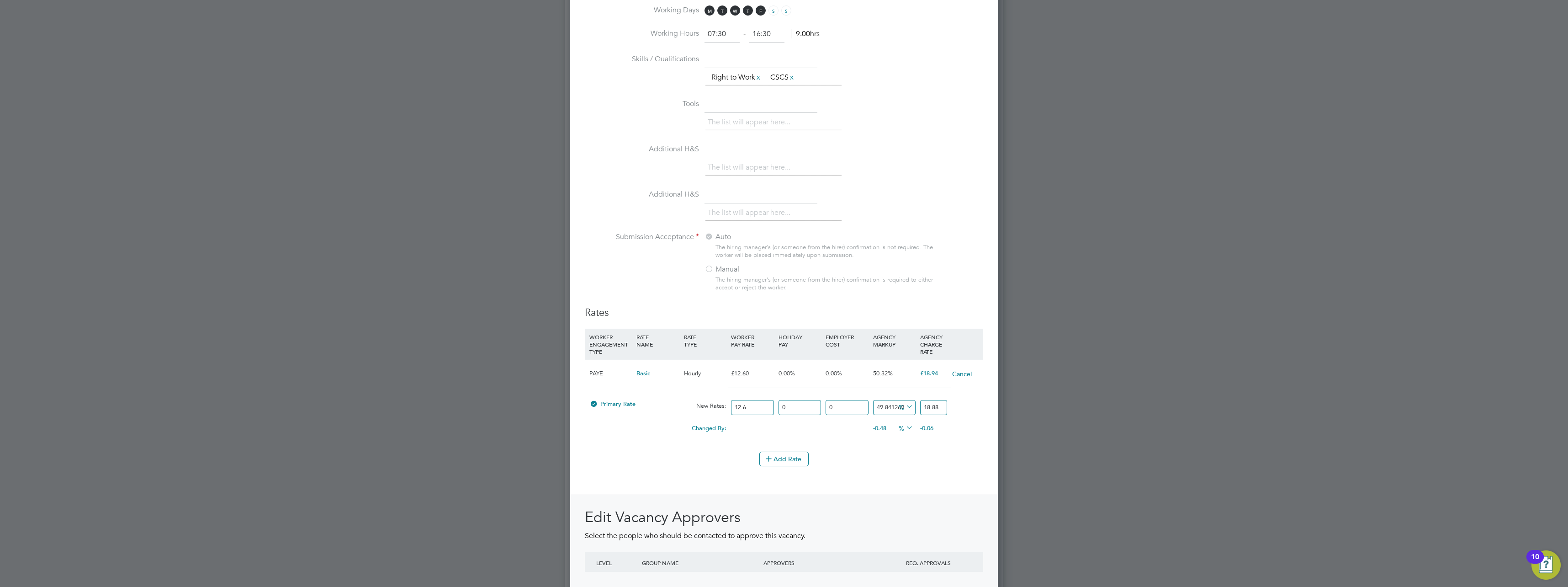
click at [874, 470] on li "Add Rate" at bounding box center [784, 463] width 399 height 24
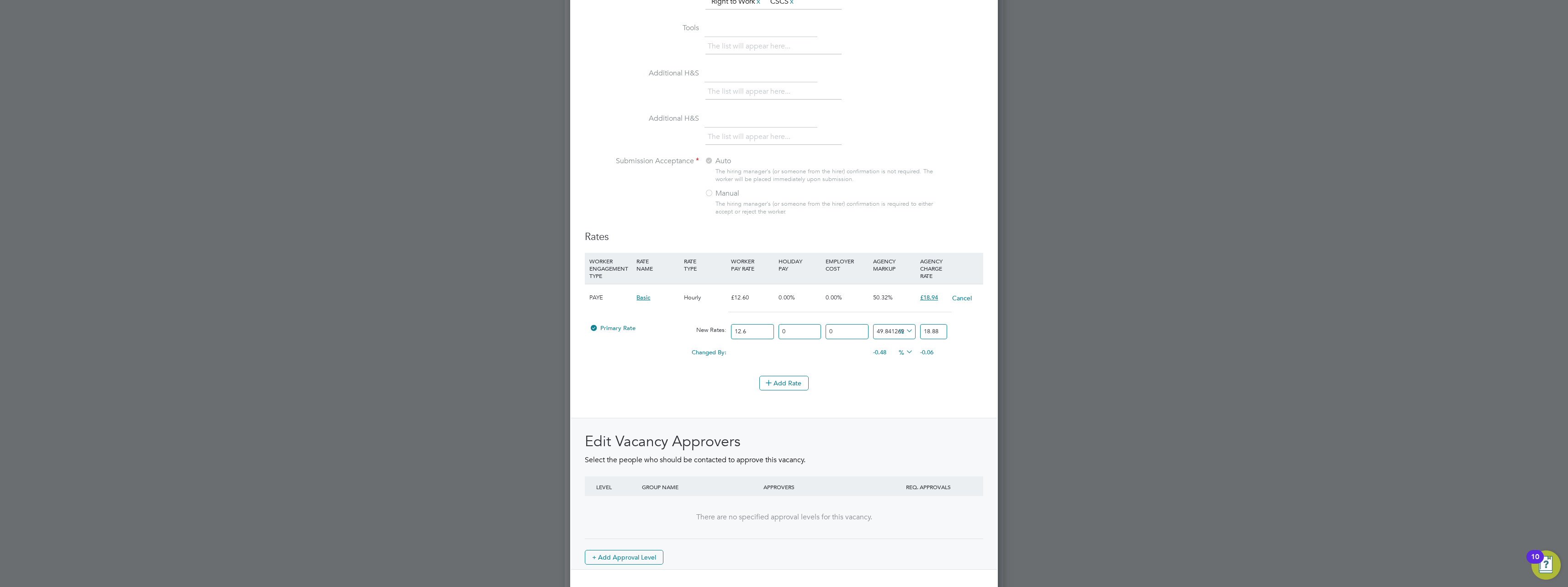
scroll to position [887, 0]
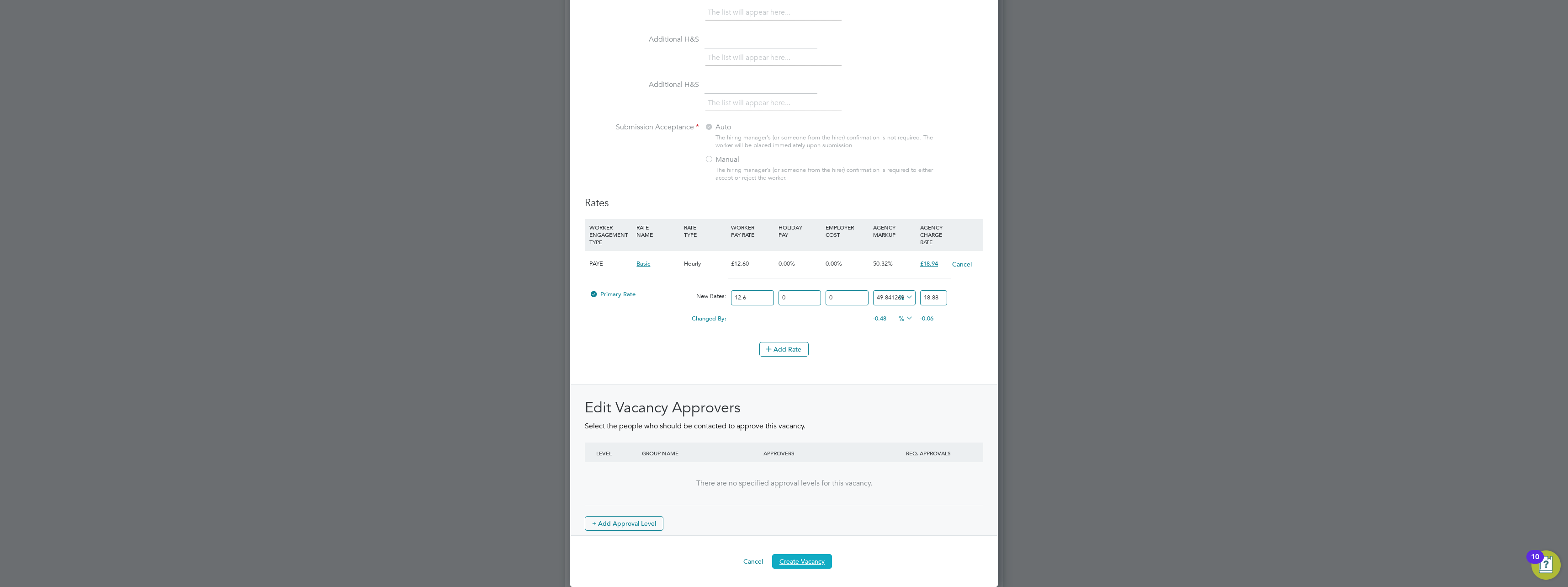
click at [810, 558] on button "Create Vacancy" at bounding box center [802, 561] width 60 height 15
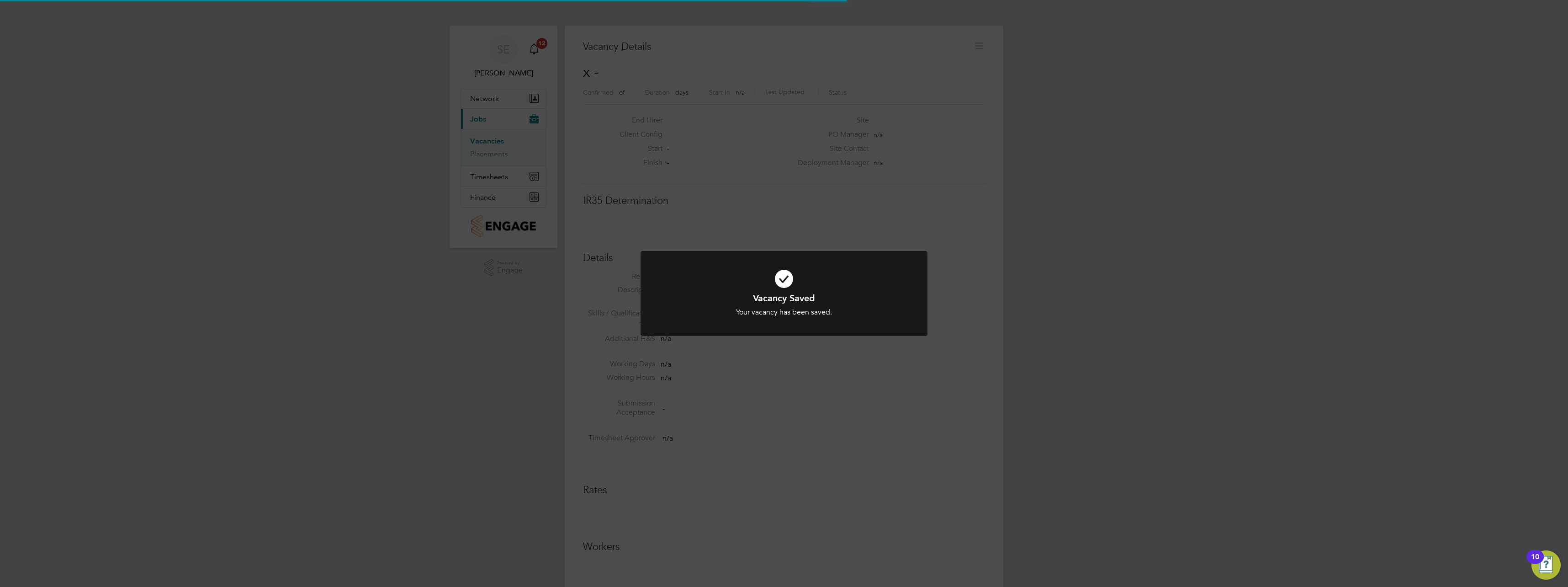
scroll to position [5, 5]
click at [836, 473] on div "Vacancy Saved Your vacancy has been saved. Cancel Okay" at bounding box center [784, 294] width 1568 height 587
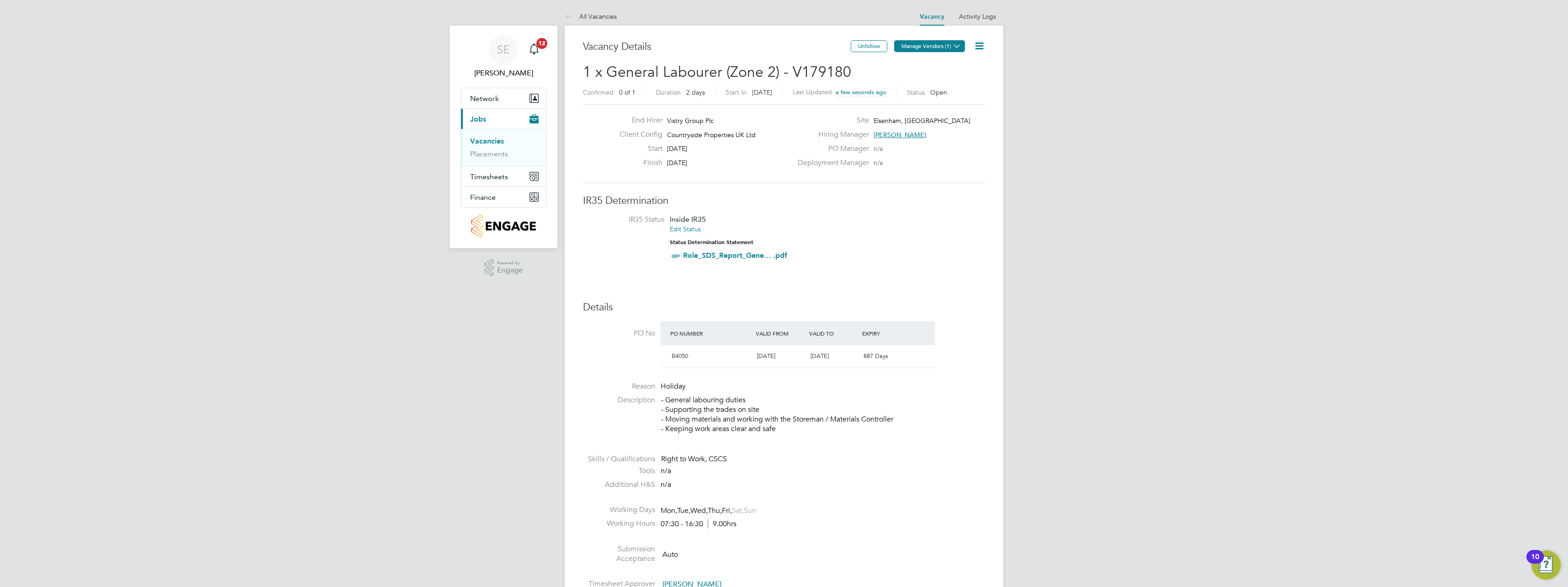
click at [950, 43] on button "Manage Vendors (1)" at bounding box center [929, 46] width 71 height 12
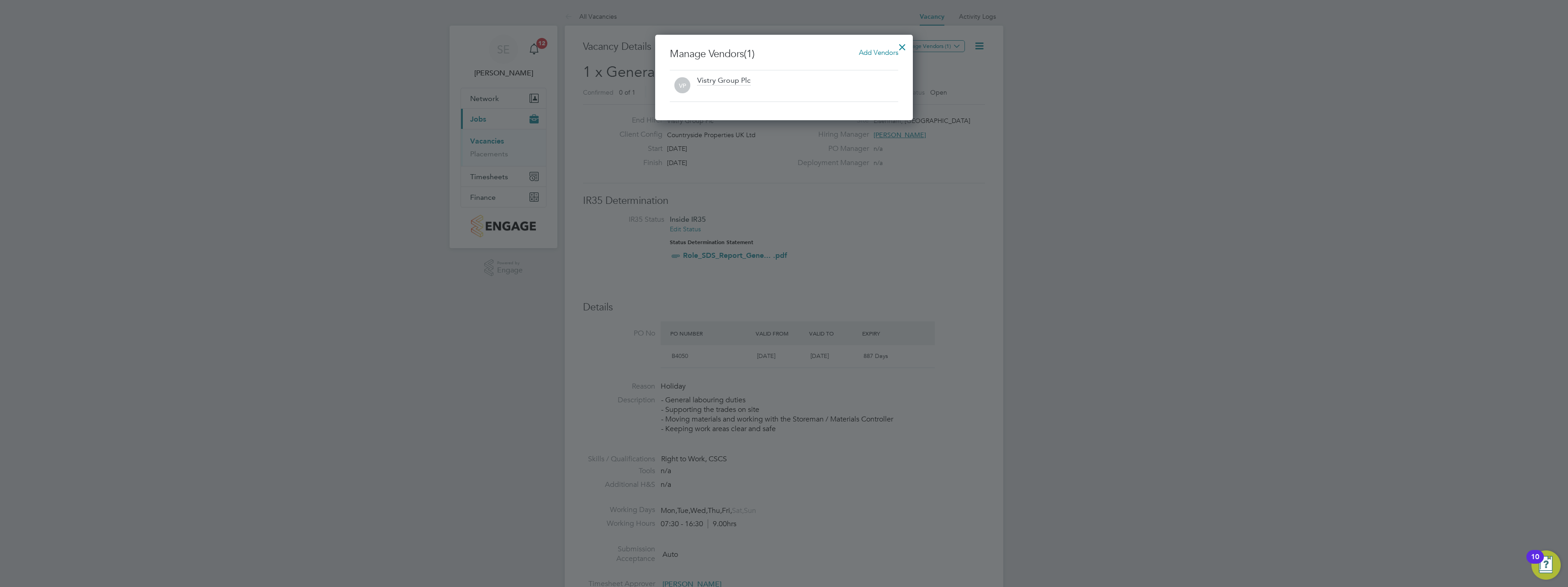
click at [867, 52] on span "Add Vendors" at bounding box center [878, 52] width 40 height 9
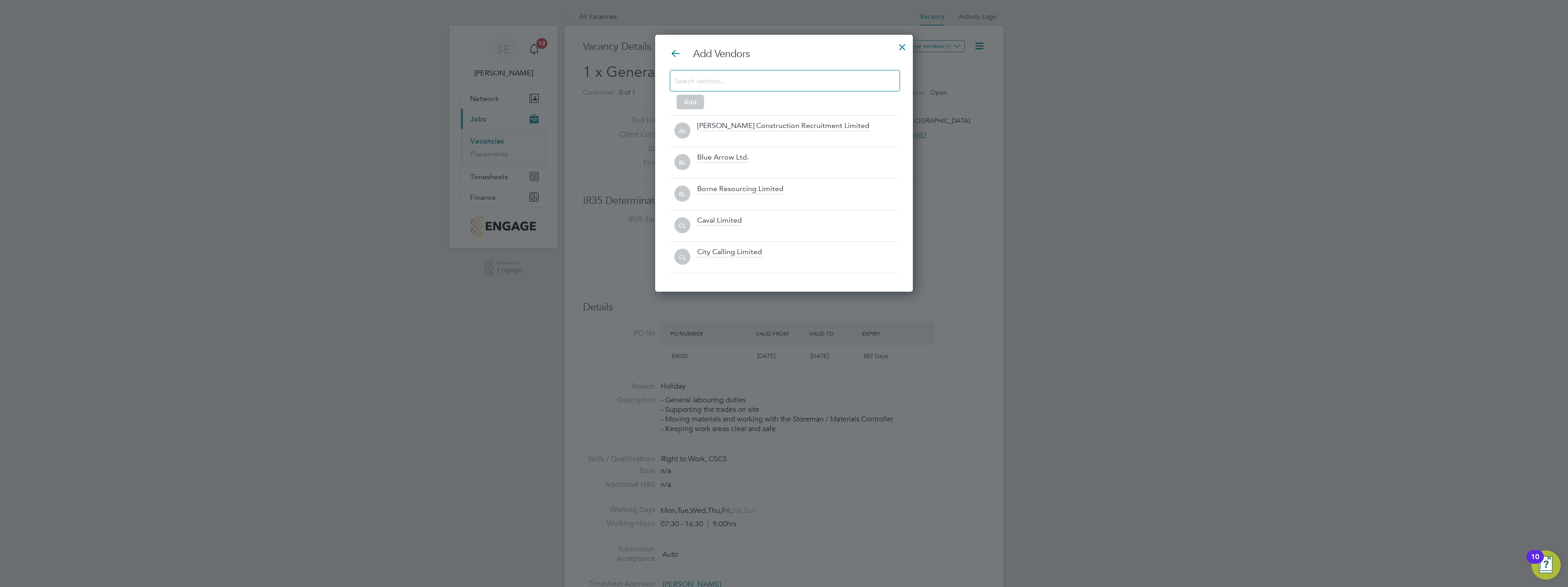
click at [757, 77] on input at bounding box center [778, 80] width 206 height 12
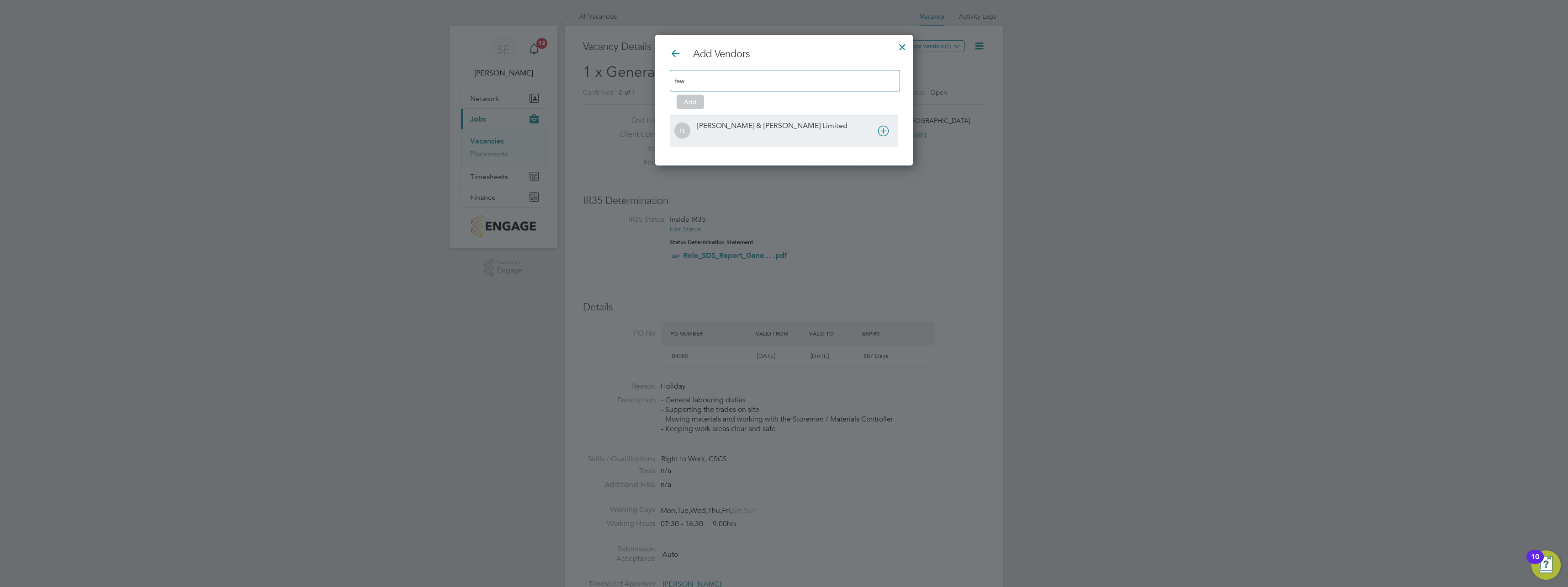
type input "faw"
click at [763, 131] on div "[PERSON_NAME] & [PERSON_NAME] Limited" at bounding box center [797, 131] width 201 height 20
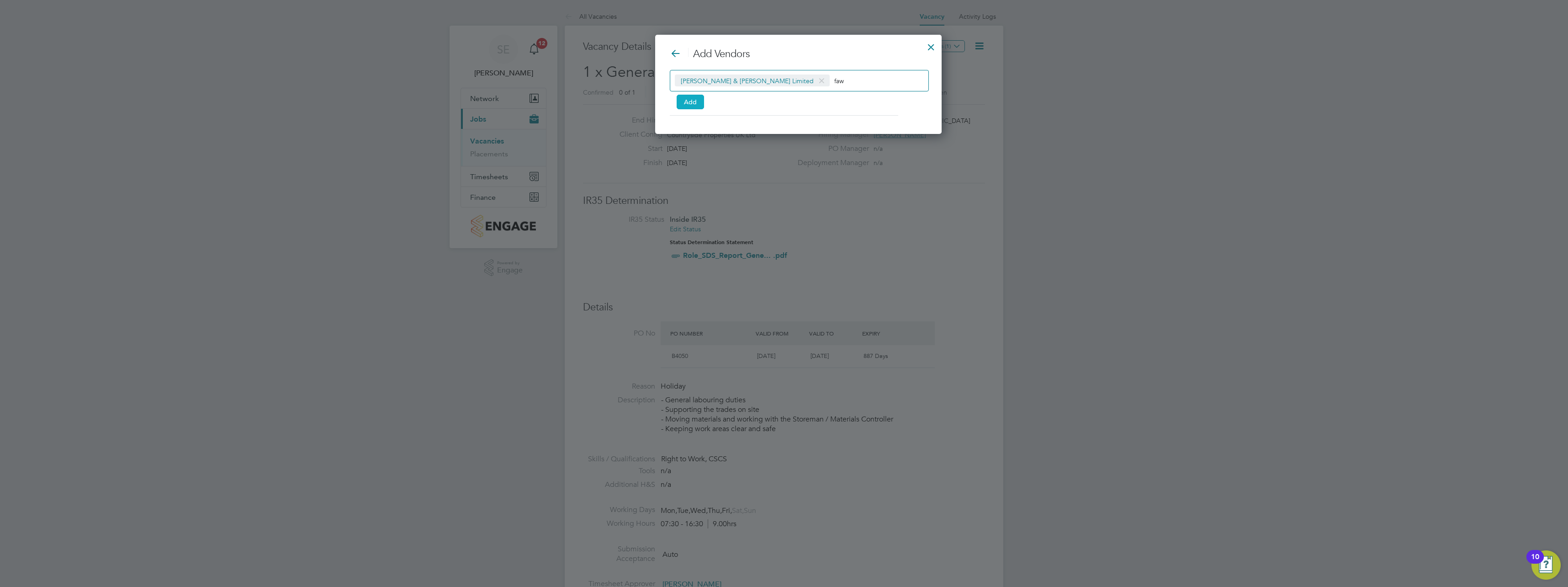
click at [694, 100] on button "Add" at bounding box center [690, 102] width 27 height 15
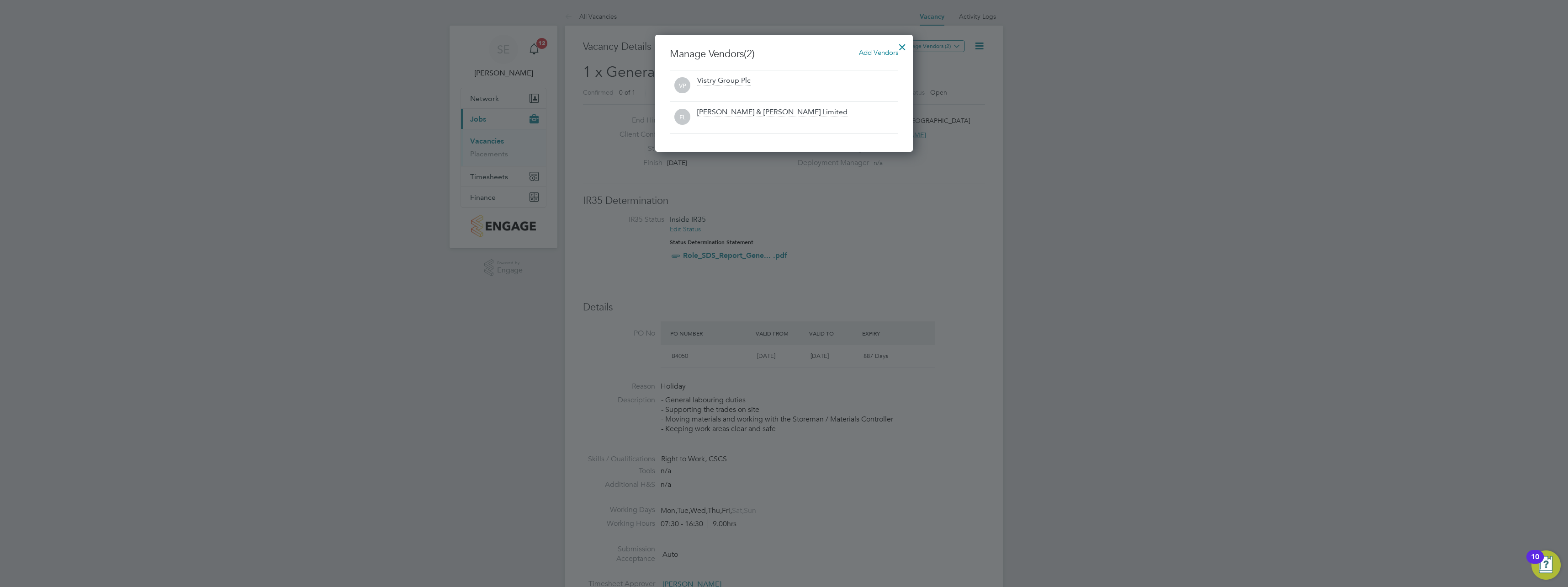
click at [902, 44] on div at bounding box center [902, 44] width 16 height 16
